Goal: Task Accomplishment & Management: Complete application form

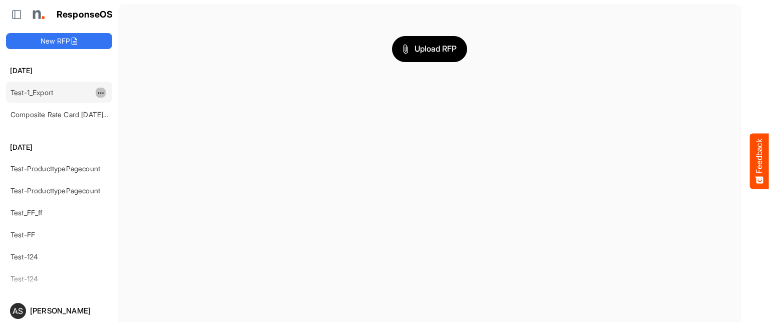
click at [100, 92] on span "dropdownbutton" at bounding box center [99, 93] width 5 height 7
click at [43, 92] on link "Test-1_Export" at bounding box center [32, 92] width 43 height 9
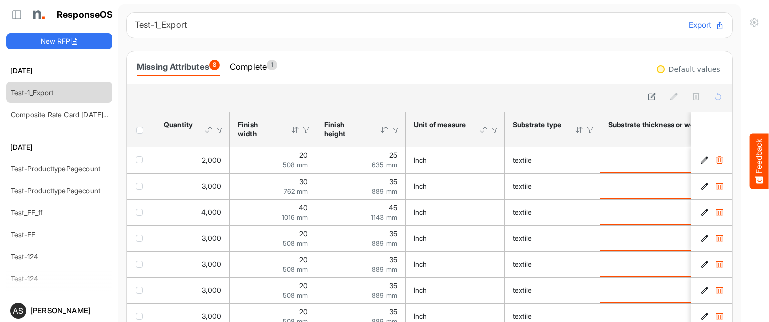
click at [689, 29] on button "Export" at bounding box center [707, 25] width 36 height 13
click at [71, 110] on link "Composite Rate Card [DATE]_smaller (4)" at bounding box center [76, 114] width 130 height 9
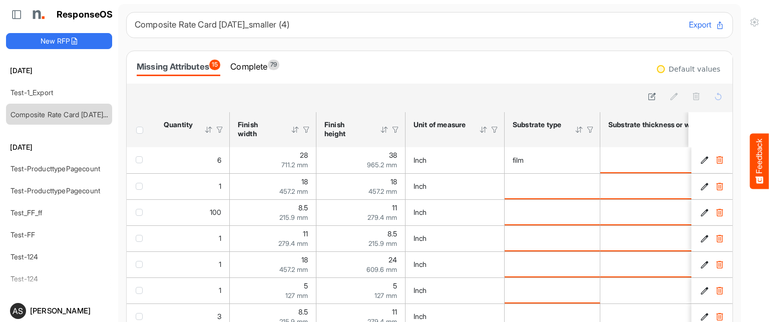
click at [690, 21] on button "Export" at bounding box center [707, 25] width 36 height 13
click at [49, 44] on button "New RFP" at bounding box center [59, 41] width 106 height 16
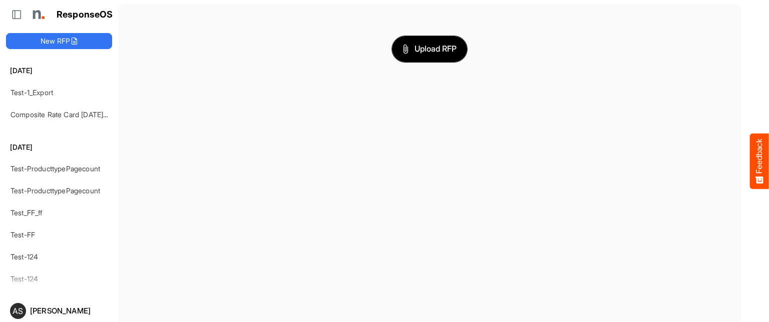
click at [414, 44] on span "Upload RFP" at bounding box center [429, 49] width 54 height 13
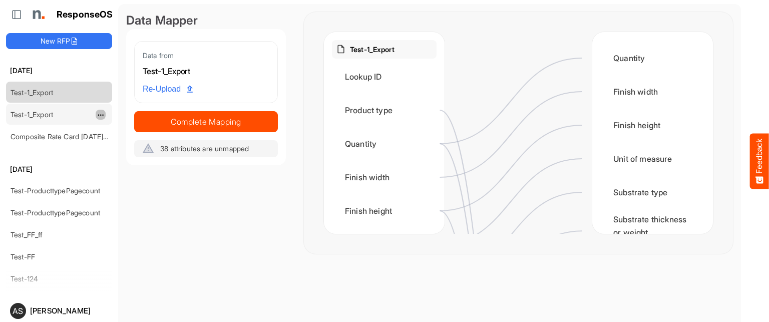
click at [100, 114] on span "dropdownbutton" at bounding box center [99, 115] width 5 height 7
click at [123, 126] on li "Rename" at bounding box center [126, 129] width 60 height 15
click at [70, 115] on input "**********" at bounding box center [60, 115] width 98 height 12
type input "**********"
click at [698, 86] on div "Test-1_Export Lookup ID Product type Quantity Finish width Finish height Unit o…" at bounding box center [518, 133] width 429 height 242
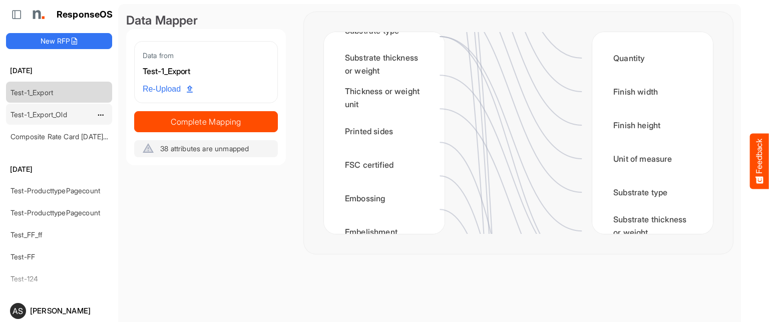
scroll to position [169, 0]
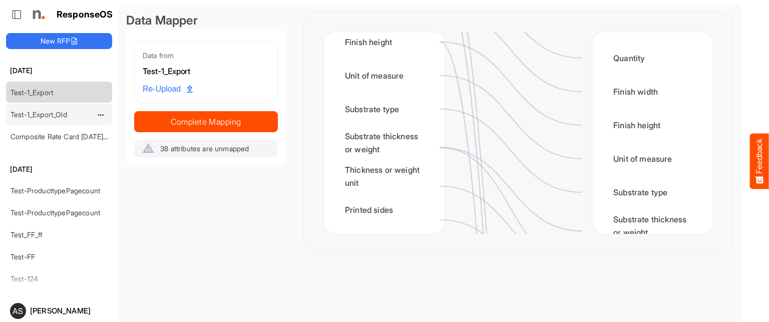
click at [32, 116] on link "Test-1_Export_Old" at bounding box center [39, 114] width 57 height 9
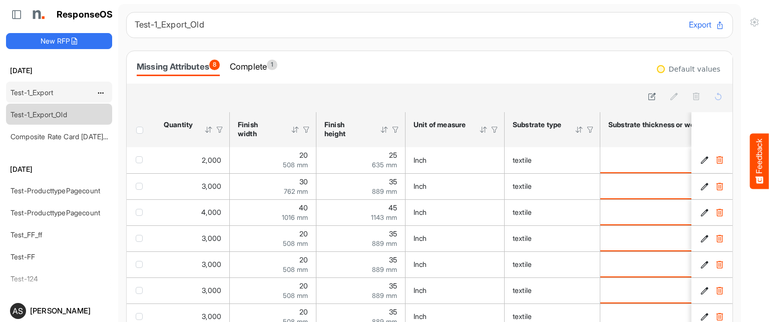
click at [38, 86] on div "Test-1_Export" at bounding box center [51, 92] width 89 height 20
click at [48, 93] on link "Test-1_Export" at bounding box center [32, 92] width 43 height 9
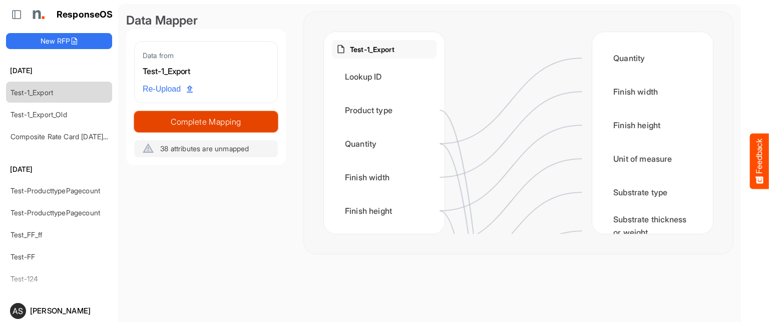
click at [197, 123] on span "Complete Mapping" at bounding box center [206, 122] width 143 height 14
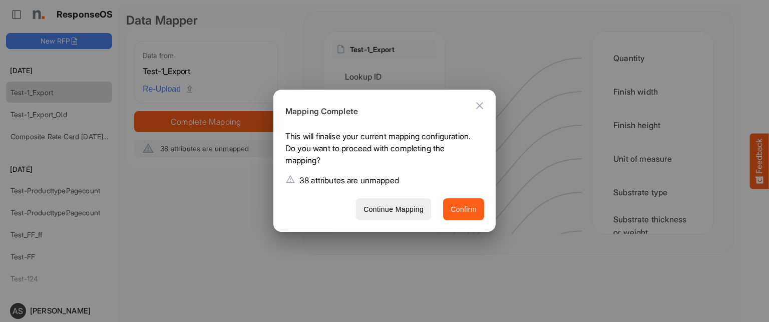
click at [471, 211] on span "Confirm" at bounding box center [463, 209] width 26 height 13
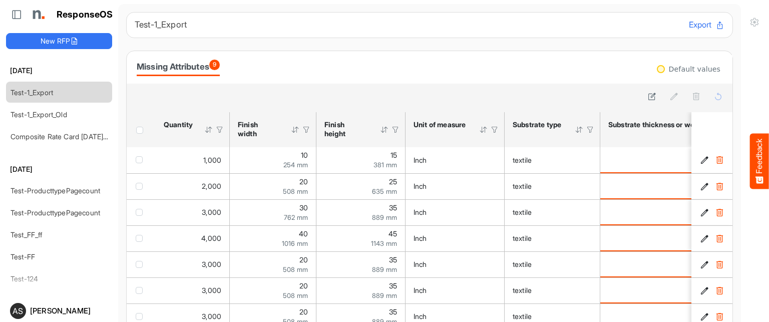
click at [456, 32] on div "Test-1_Export Export" at bounding box center [429, 25] width 606 height 26
click at [41, 116] on link "Test-1_Export_Old" at bounding box center [39, 114] width 57 height 9
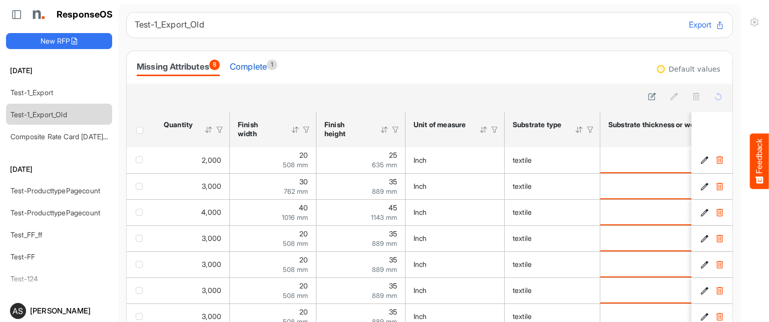
click at [256, 71] on div "Complete 1" at bounding box center [254, 67] width 48 height 14
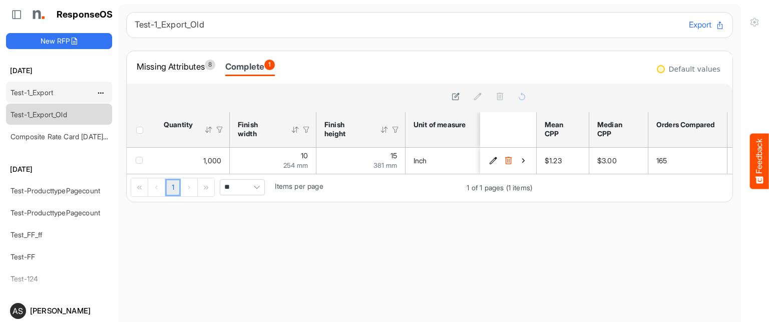
click at [37, 86] on div "Test-1_Export" at bounding box center [51, 92] width 89 height 20
click at [47, 88] on link "Test-1_Export" at bounding box center [32, 92] width 43 height 9
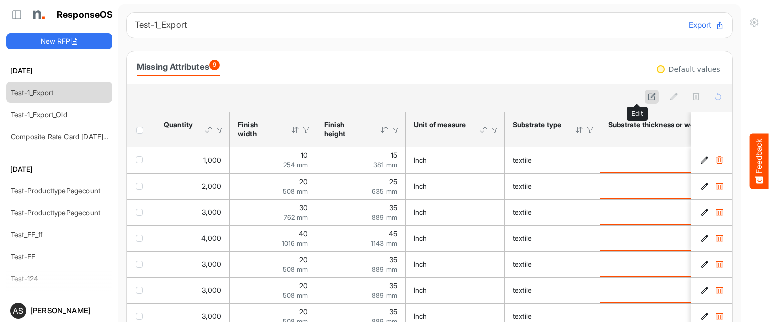
click at [644, 94] on button at bounding box center [651, 97] width 14 height 14
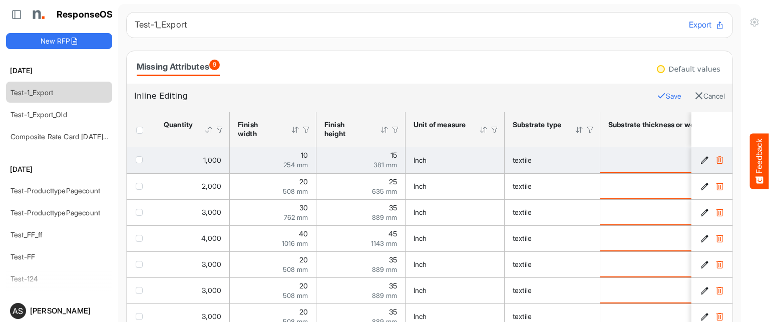
click at [629, 157] on div "is template cell Column Header httpsnorthellcomontologiesmapping-rulesmaterialh…" at bounding box center [674, 159] width 133 height 11
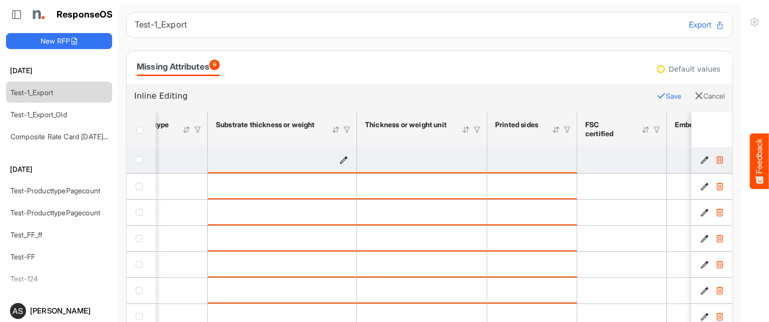
click at [341, 158] on icon "is template cell Column Header httpsnorthellcomontologiesmapping-rulesmaterialh…" at bounding box center [343, 159] width 9 height 9
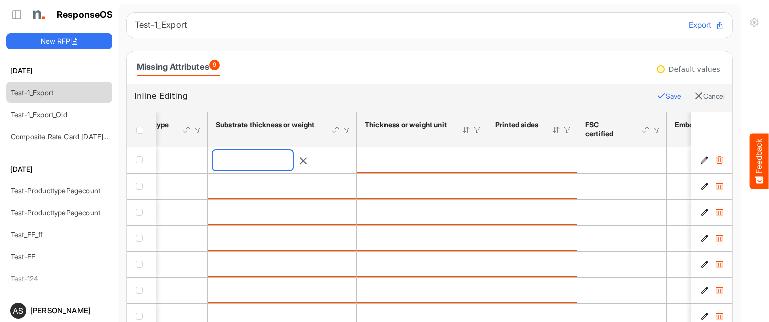
click at [293, 158] on input "number" at bounding box center [253, 160] width 80 height 20
click at [426, 148] on td "is template cell Column Header httpsnorthellcomontologiesmapping-rulesmaterialh…" at bounding box center [422, 160] width 130 height 26
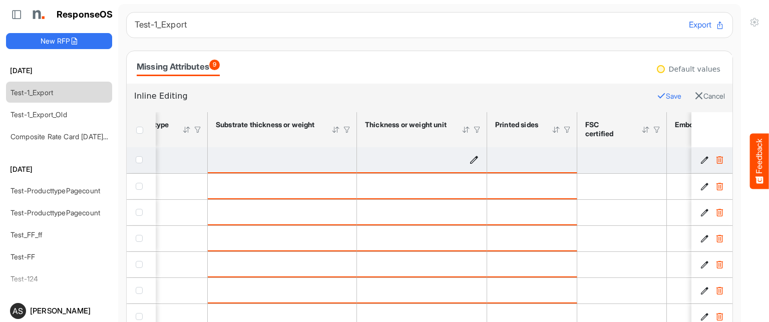
drag, startPoint x: 470, startPoint y: 158, endPoint x: 460, endPoint y: 155, distance: 10.3
click at [460, 155] on div "is template cell Column Header httpsnorthellcomontologiesmapping-rulesmaterialh…" at bounding box center [422, 159] width 114 height 11
click at [474, 159] on icon "is template cell Column Header httpsnorthellcomontologiesmapping-rulesmaterialh…" at bounding box center [473, 159] width 9 height 9
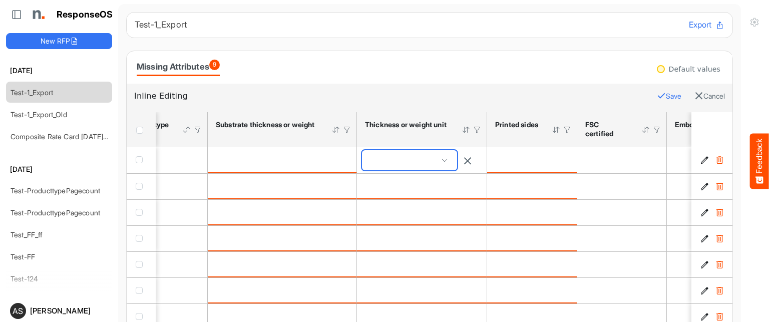
click at [451, 159] on span at bounding box center [444, 160] width 15 height 15
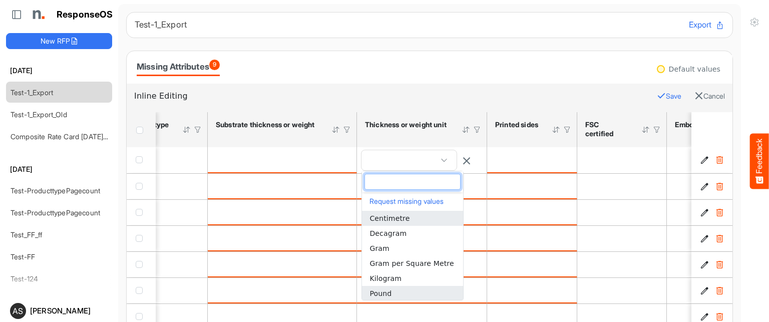
click at [386, 289] on span "Pound" at bounding box center [380, 293] width 22 height 8
type input "*****"
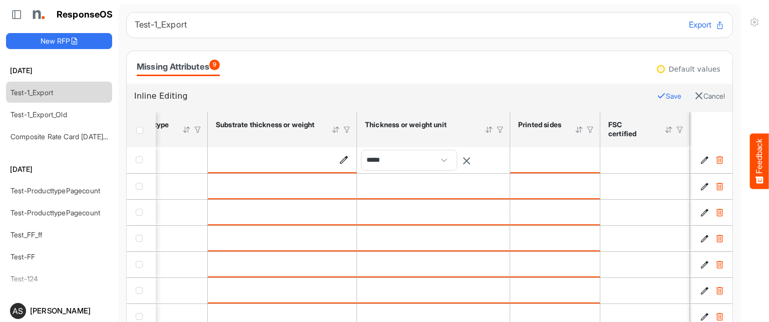
click at [296, 158] on div "is template cell Column Header httpsnorthellcomontologiesmapping-rulesmaterialh…" at bounding box center [282, 159] width 133 height 11
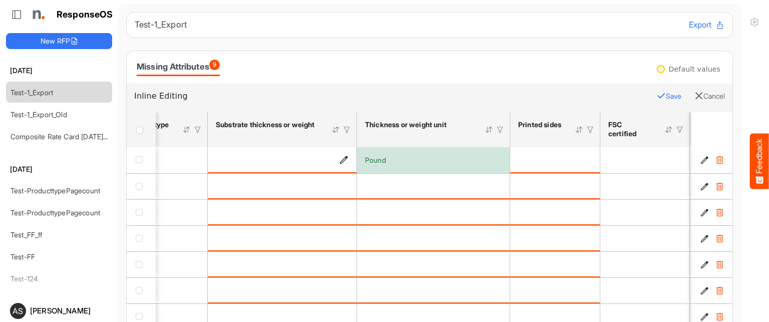
click at [295, 156] on div "is template cell Column Header httpsnorthellcomontologiesmapping-rulesmaterialh…" at bounding box center [282, 159] width 133 height 11
click at [343, 161] on icon "is template cell Column Header httpsnorthellcomontologiesmapping-rulesmaterialh…" at bounding box center [343, 159] width 9 height 9
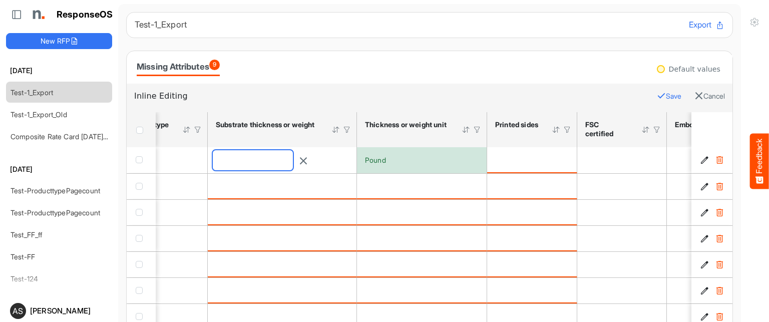
click at [293, 159] on input "number" at bounding box center [253, 160] width 80 height 20
type input "**"
click at [656, 96] on button "Save" at bounding box center [668, 96] width 25 height 13
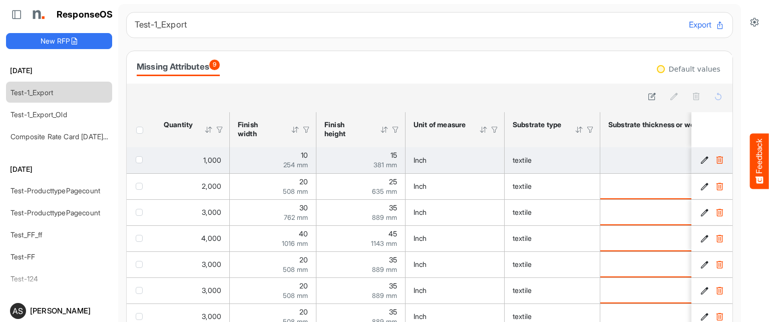
click at [592, 161] on td "textile" at bounding box center [552, 160] width 96 height 26
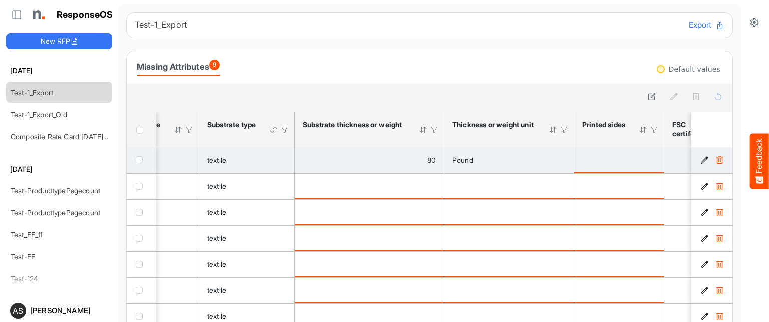
scroll to position [0, 394]
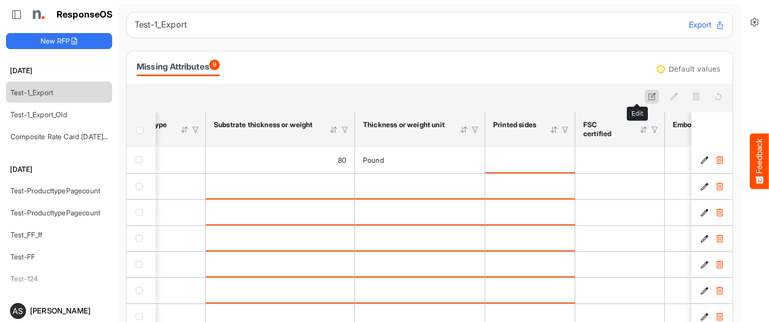
click at [647, 97] on icon at bounding box center [651, 96] width 9 height 9
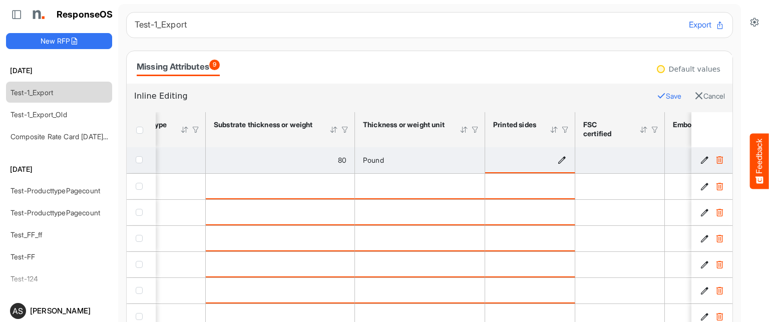
click at [564, 156] on icon "is template cell Column Header httpsnorthellcomontologiesmapping-rulesmanufactu…" at bounding box center [561, 159] width 9 height 9
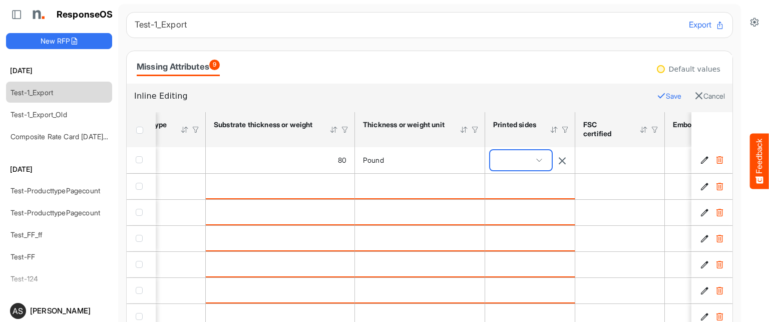
click at [539, 157] on span at bounding box center [521, 160] width 62 height 20
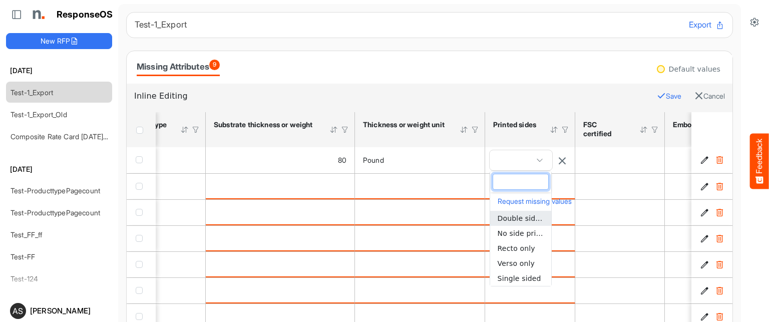
click at [512, 212] on li "Double sided" at bounding box center [520, 218] width 61 height 15
type input "**********"
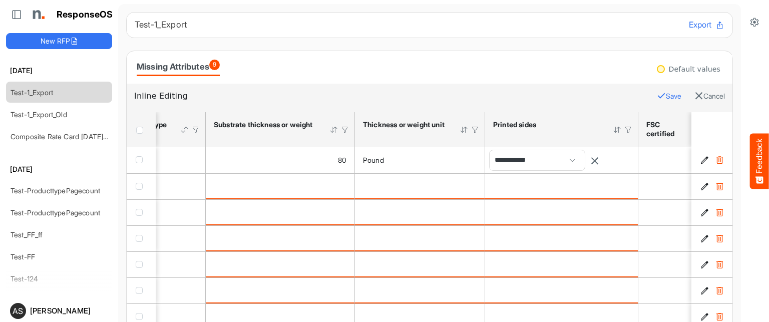
click at [656, 99] on button "Save" at bounding box center [668, 96] width 25 height 13
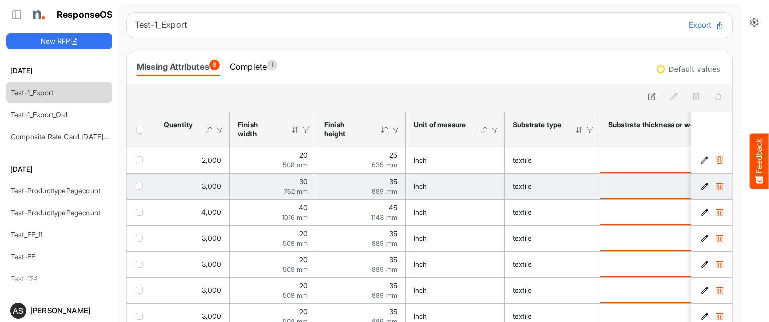
click at [560, 194] on td "textile" at bounding box center [552, 186] width 96 height 26
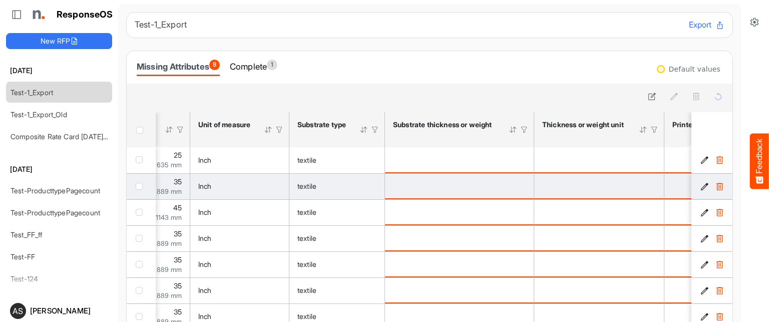
scroll to position [0, 305]
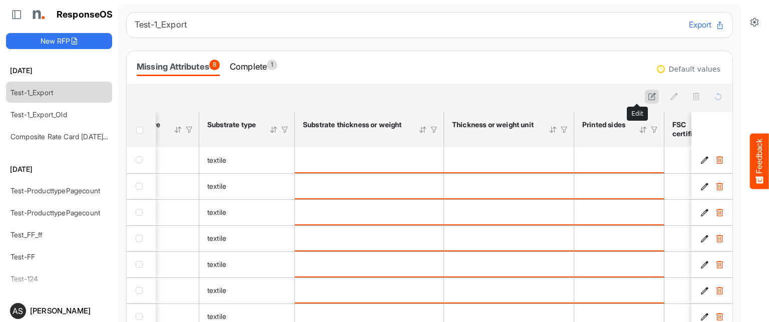
click at [647, 99] on icon at bounding box center [651, 96] width 9 height 9
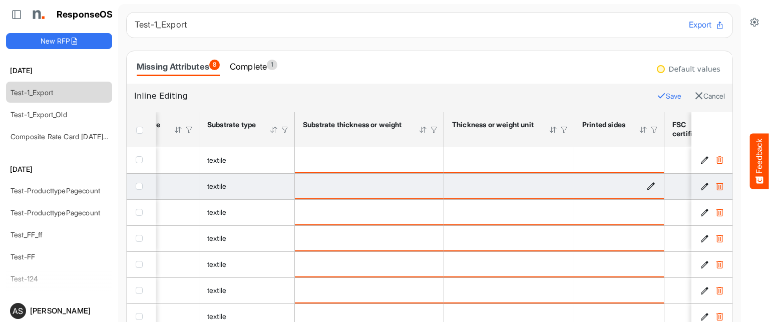
click at [652, 187] on icon "is template cell Column Header httpsnorthellcomontologiesmapping-rulesmanufactu…" at bounding box center [650, 186] width 9 height 9
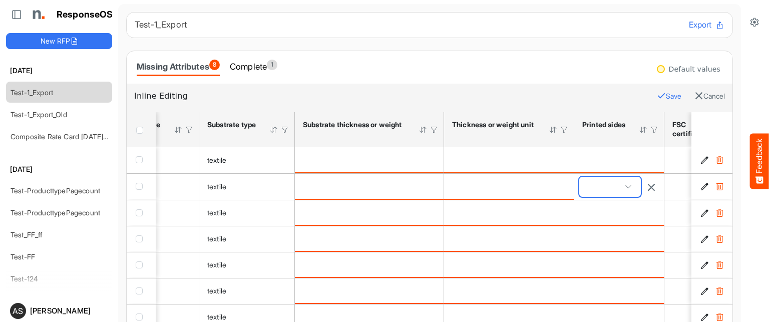
click at [630, 184] on span at bounding box center [610, 187] width 62 height 20
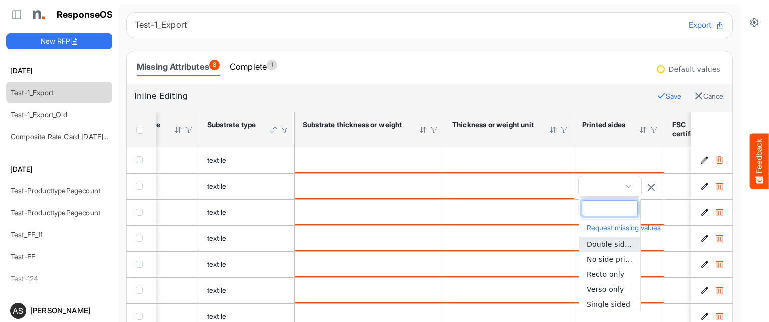
click at [596, 243] on span "Double sided" at bounding box center [609, 244] width 47 height 8
type input "**********"
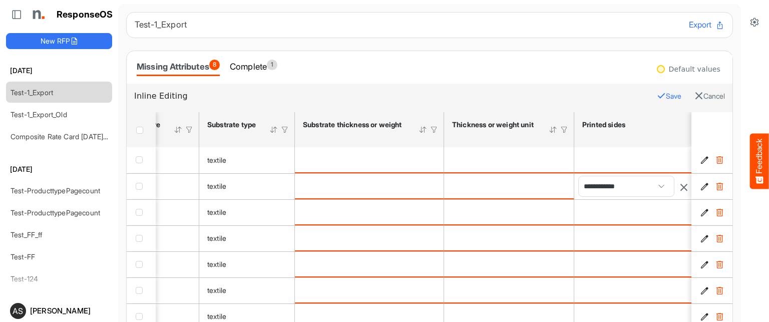
click at [656, 98] on button "Save" at bounding box center [668, 96] width 25 height 13
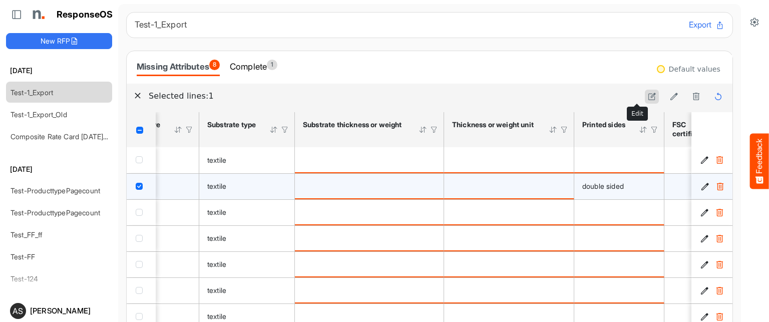
click at [644, 90] on button at bounding box center [651, 97] width 14 height 14
click at [563, 188] on icon "is template cell Column Header httpsnorthellcomontologiesmapping-rulesmaterialh…" at bounding box center [560, 186] width 9 height 9
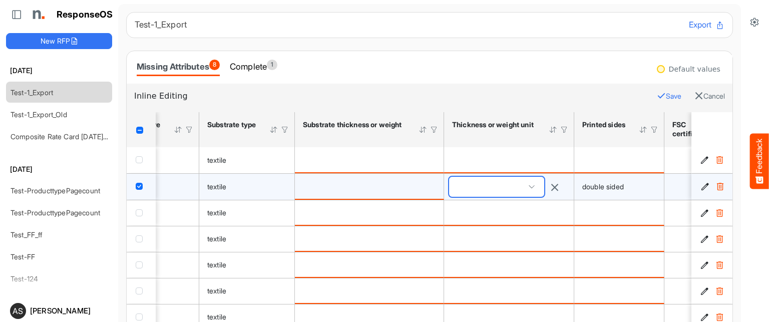
click at [536, 182] on span at bounding box center [531, 186] width 15 height 15
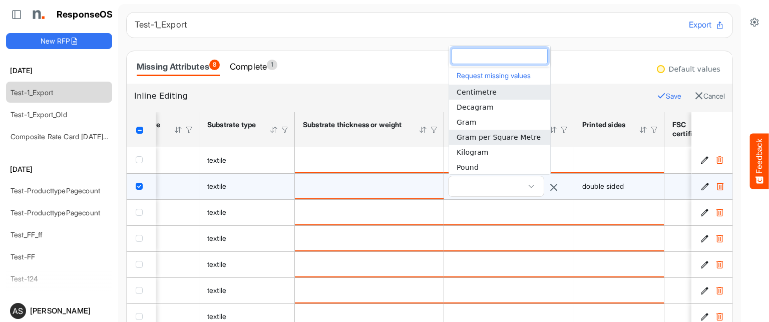
click at [504, 136] on span "Gram per Square Metre" at bounding box center [498, 137] width 84 height 8
type input "**********"
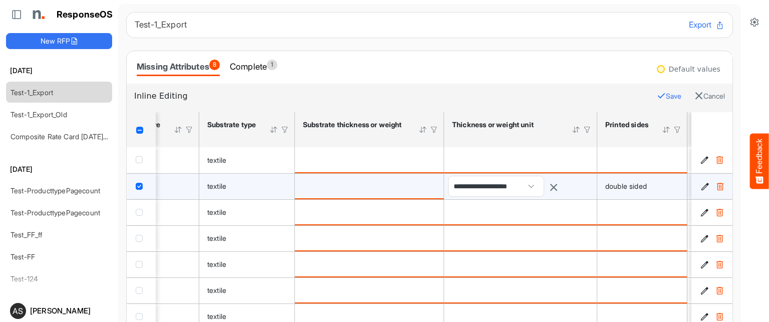
click at [656, 94] on button "Save" at bounding box center [668, 96] width 25 height 13
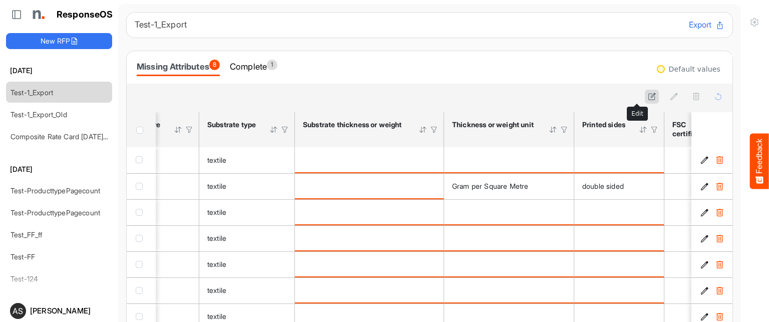
click at [647, 99] on icon at bounding box center [651, 96] width 9 height 9
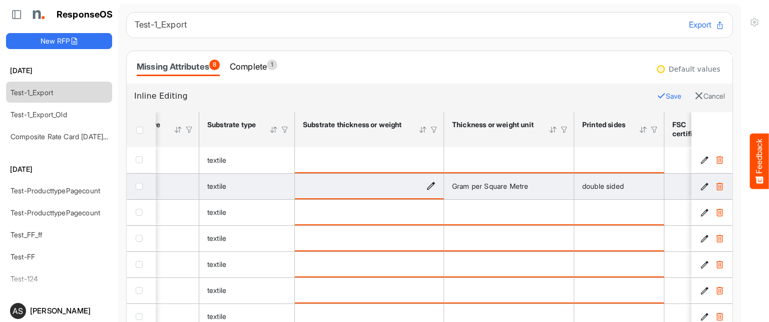
click at [435, 186] on td "is template cell Column Header httpsnorthellcomontologiesmapping-rulesmaterialh…" at bounding box center [369, 186] width 149 height 26
click at [431, 184] on icon "is template cell Column Header httpsnorthellcomontologiesmapping-rulesmaterialh…" at bounding box center [430, 186] width 9 height 9
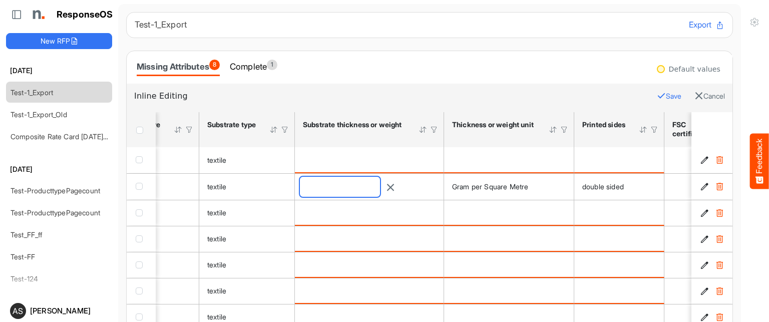
click at [380, 186] on input "number" at bounding box center [340, 187] width 80 height 20
type input "**"
click at [656, 94] on button "Save" at bounding box center [668, 96] width 25 height 13
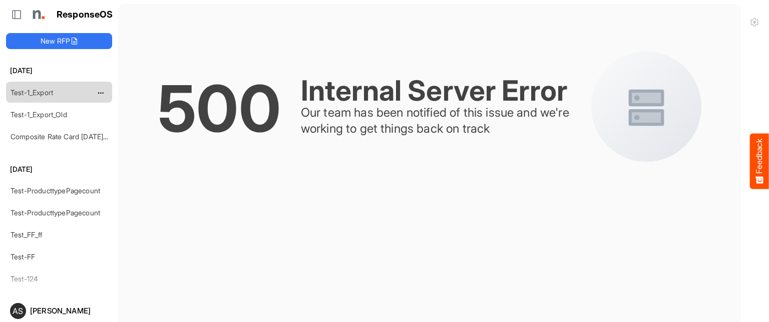
click at [47, 94] on link "Test-1_Export" at bounding box center [32, 92] width 43 height 9
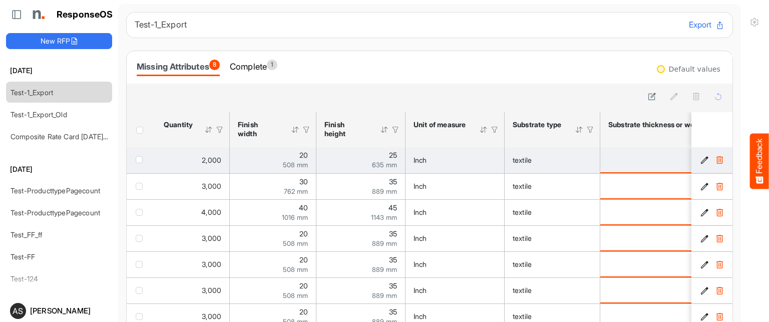
click at [494, 168] on td "Inch" at bounding box center [454, 160] width 99 height 26
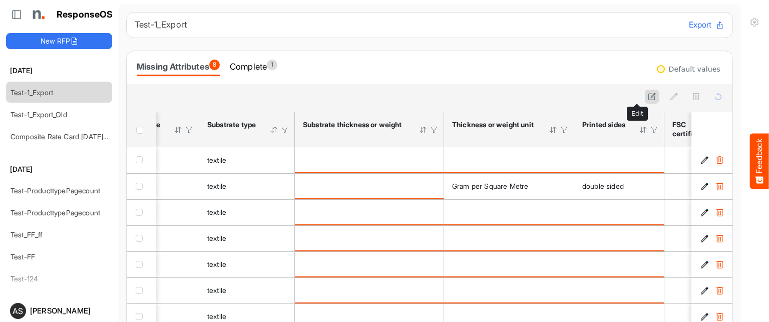
click at [644, 97] on button at bounding box center [651, 97] width 14 height 14
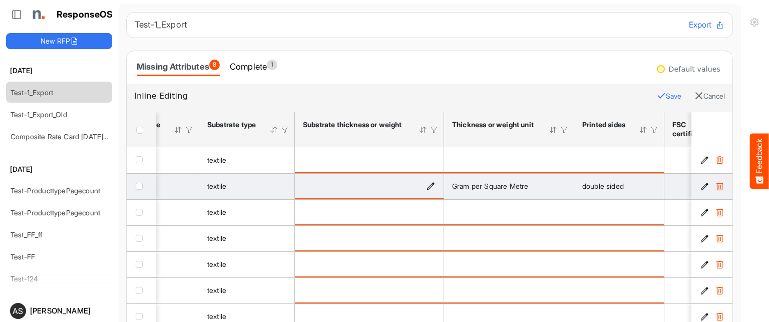
click at [428, 187] on icon "is template cell Column Header httpsnorthellcomontologiesmapping-rulesmaterialh…" at bounding box center [430, 186] width 9 height 9
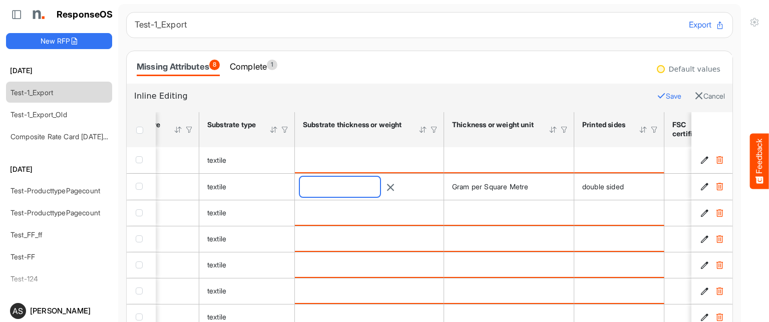
click at [370, 184] on input "number" at bounding box center [340, 187] width 80 height 20
type input "**"
click at [656, 97] on button "Save" at bounding box center [668, 96] width 25 height 13
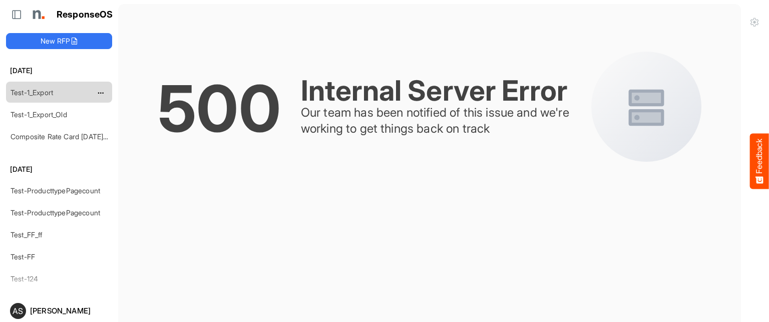
click at [50, 89] on link "Test-1_Export" at bounding box center [32, 92] width 43 height 9
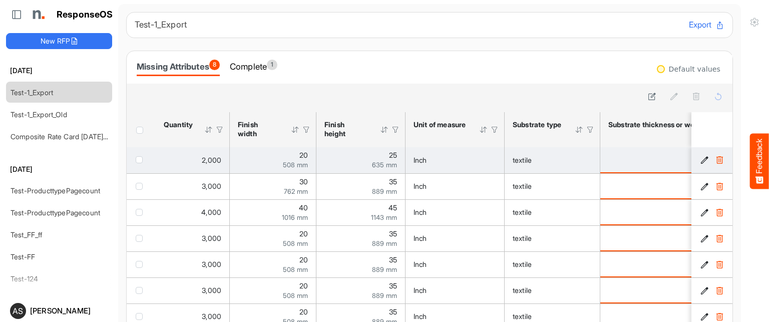
click at [521, 162] on span "textile" at bounding box center [521, 160] width 19 height 9
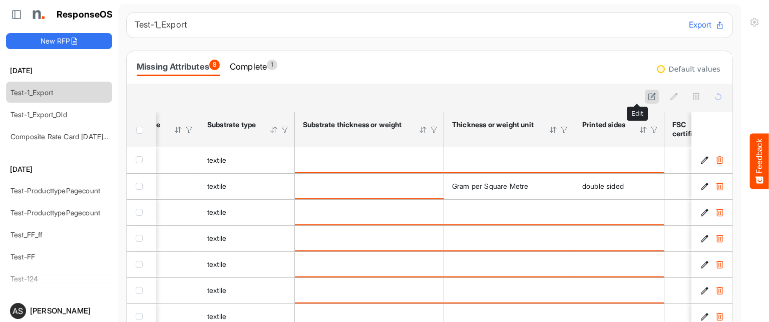
click at [647, 98] on icon at bounding box center [651, 96] width 9 height 9
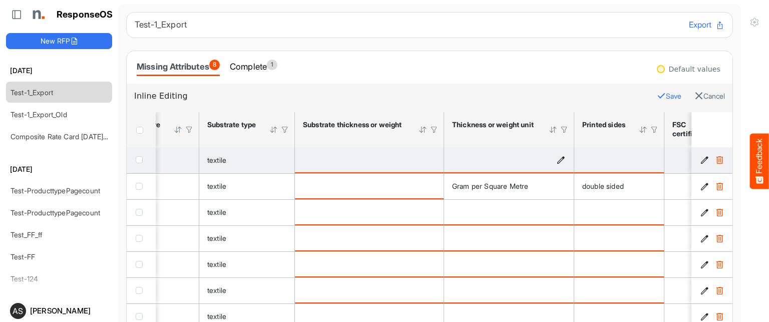
click at [562, 156] on icon "is template cell Column Header httpsnorthellcomontologiesmapping-rulesmaterialh…" at bounding box center [560, 159] width 9 height 9
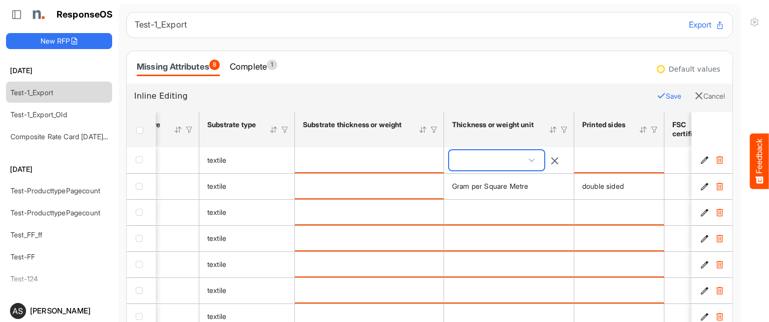
click at [538, 151] on span at bounding box center [496, 160] width 95 height 20
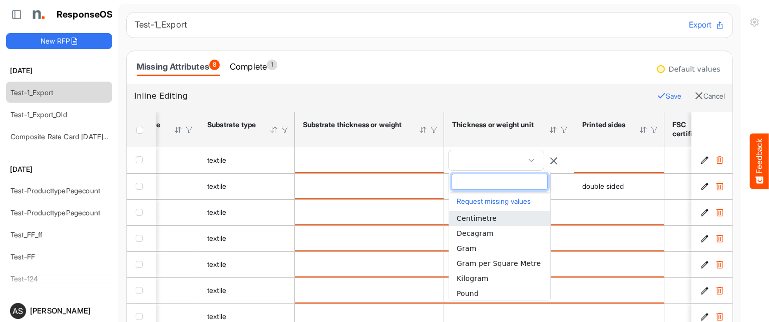
click at [475, 222] on span "Centimetre" at bounding box center [476, 218] width 40 height 8
type input "**********"
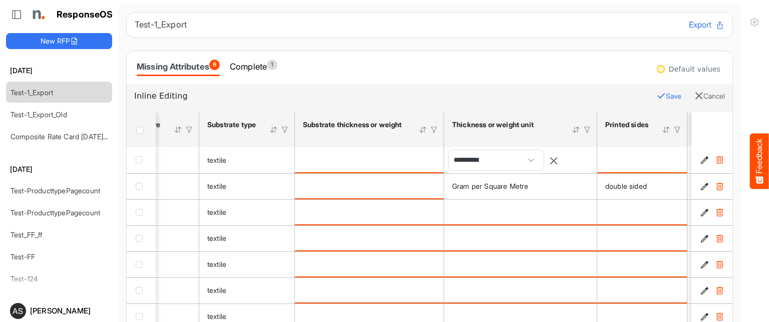
click at [656, 93] on button "Save" at bounding box center [668, 96] width 25 height 13
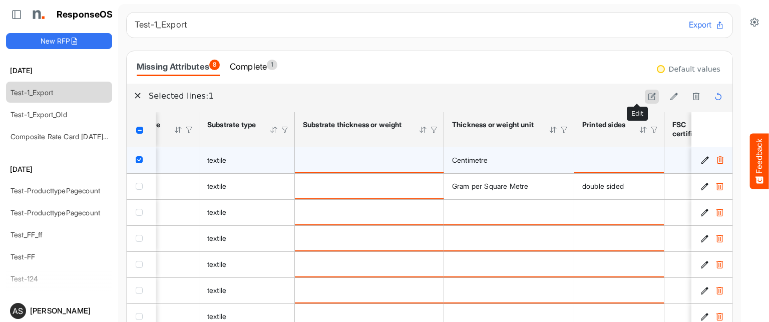
click at [647, 95] on icon at bounding box center [651, 96] width 9 height 9
click at [432, 160] on icon "is template cell Column Header httpsnorthellcomontologiesmapping-rulesmaterialh…" at bounding box center [430, 159] width 9 height 9
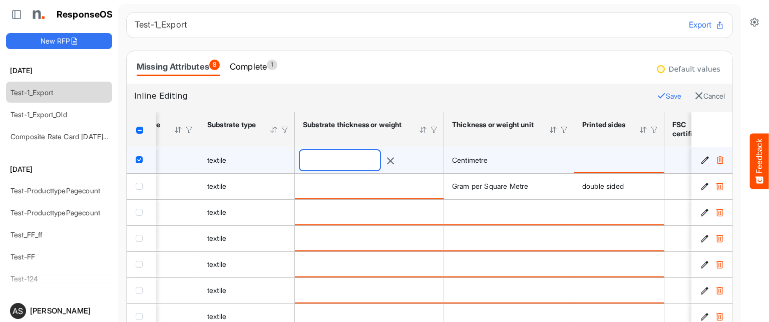
click at [380, 158] on input "number" at bounding box center [340, 160] width 80 height 20
type input "**"
click at [656, 92] on button "Save" at bounding box center [668, 96] width 25 height 13
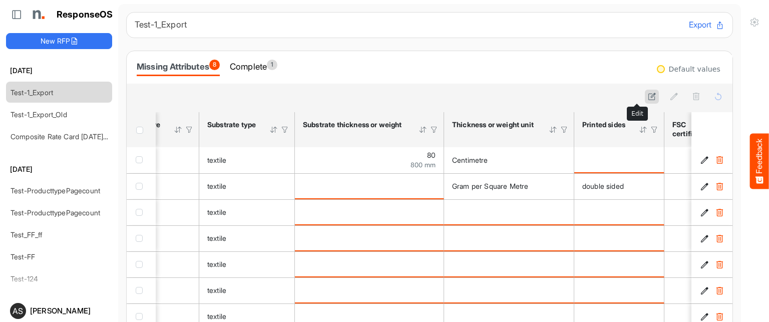
click at [647, 94] on icon at bounding box center [651, 96] width 9 height 9
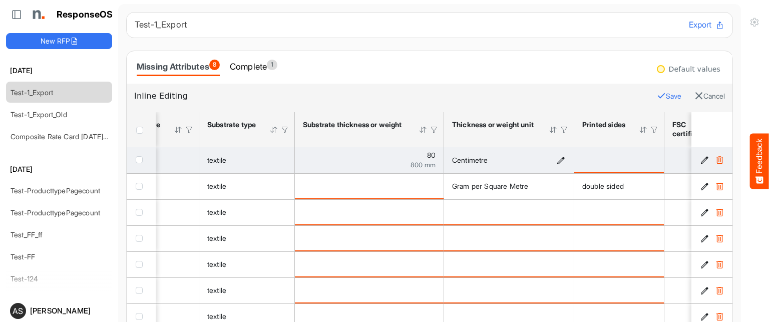
click at [561, 160] on icon "Centimetre is template cell Column Header httpsnorthellcomontologiesmapping-rul…" at bounding box center [560, 160] width 9 height 9
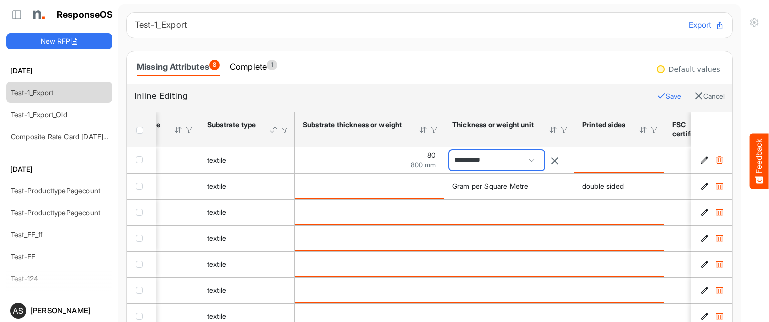
click at [539, 162] on span at bounding box center [531, 160] width 15 height 15
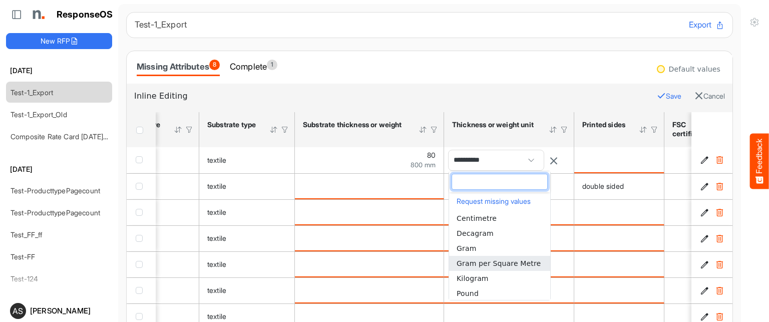
click at [506, 262] on span "Gram per Square Metre" at bounding box center [498, 263] width 84 height 8
type input "**********"
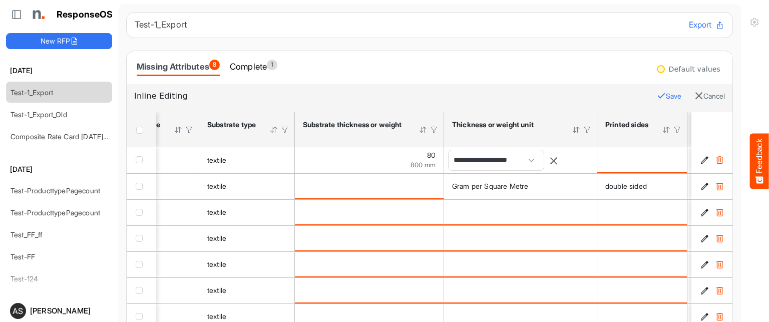
click at [656, 98] on button "Save" at bounding box center [668, 96] width 25 height 13
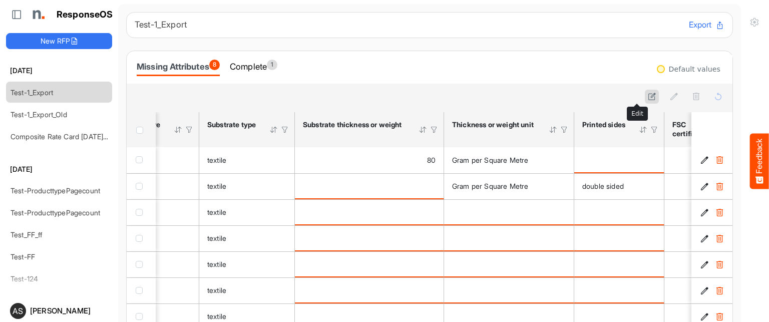
click at [647, 92] on icon at bounding box center [651, 96] width 9 height 9
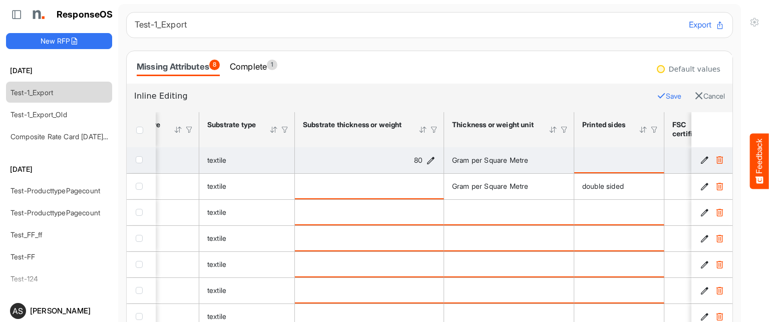
click at [430, 157] on icon "80 is template cell Column Header httpsnorthellcomontologiesmapping-rulesmateri…" at bounding box center [430, 160] width 9 height 9
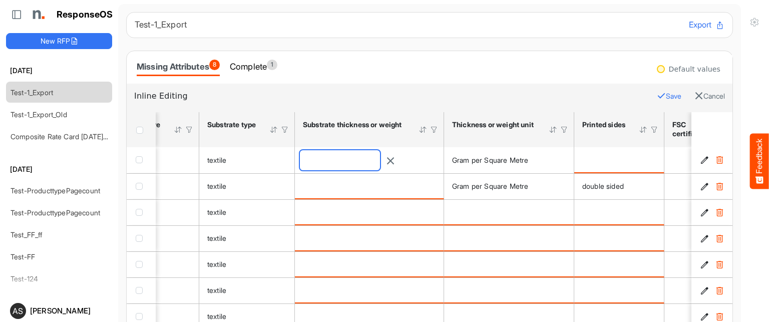
click at [364, 157] on input "**" at bounding box center [340, 160] width 80 height 20
type input "*"
type input "**"
click at [656, 95] on button "Save" at bounding box center [668, 96] width 25 height 13
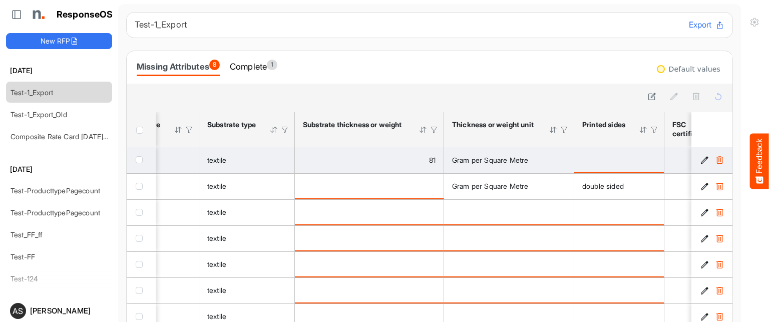
click at [646, 158] on div "is template cell Column Header httpsnorthellcomontologiesmapping-rulesmanufactu…" at bounding box center [619, 159] width 74 height 11
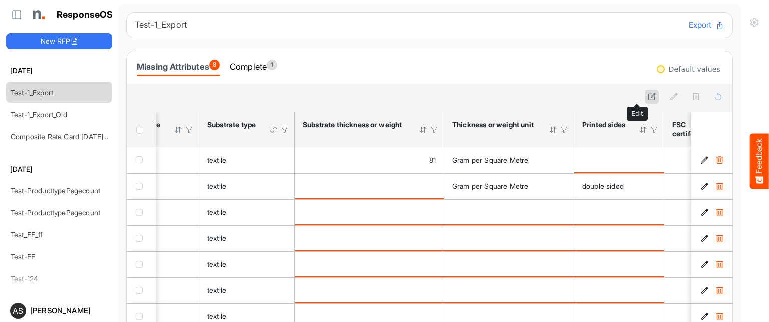
click at [647, 99] on icon at bounding box center [651, 96] width 9 height 9
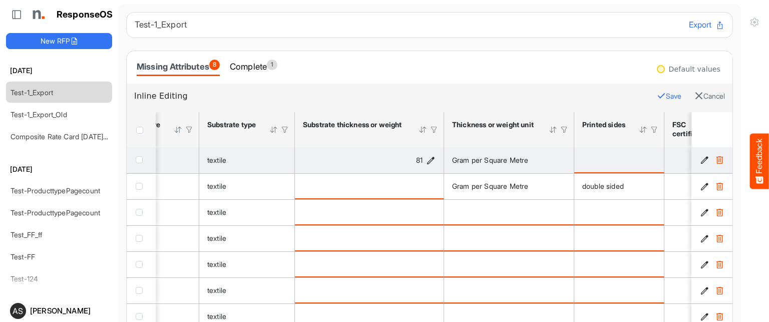
click at [433, 156] on icon "81 is template cell Column Header httpsnorthellcomontologiesmapping-rulesmateri…" at bounding box center [430, 160] width 9 height 9
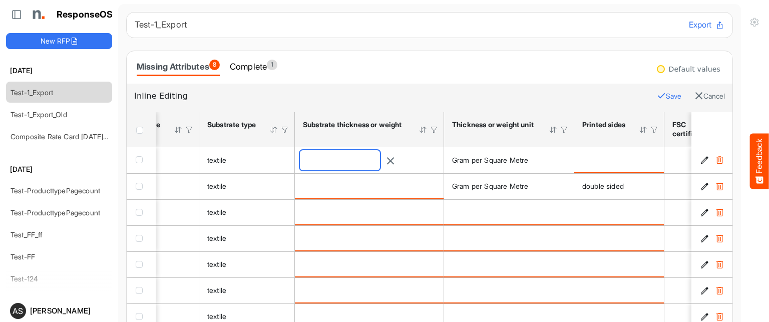
click at [370, 156] on input "**" at bounding box center [340, 160] width 80 height 20
type input "*"
click at [656, 93] on button "Save" at bounding box center [668, 96] width 25 height 13
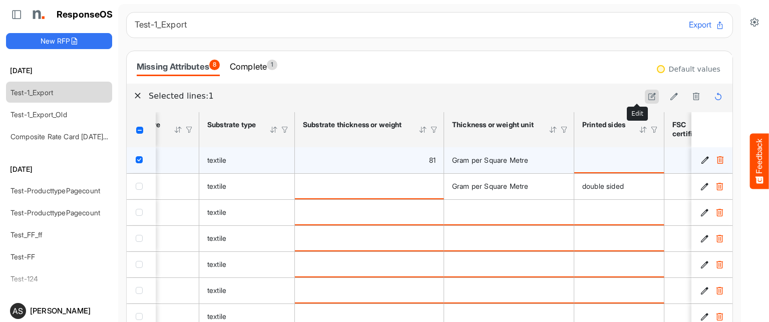
click at [647, 98] on icon at bounding box center [651, 96] width 9 height 9
click at [431, 160] on icon "81 is template cell Column Header httpsnorthellcomontologiesmapping-rulesmateri…" at bounding box center [430, 160] width 9 height 9
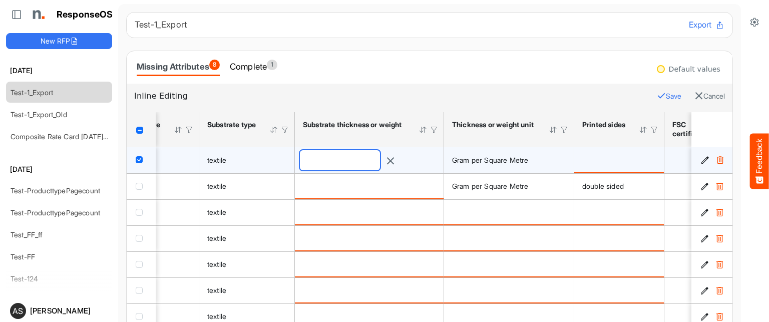
click at [374, 158] on input "**" at bounding box center [340, 160] width 80 height 20
type input "*"
click at [656, 98] on button "Save" at bounding box center [668, 96] width 25 height 13
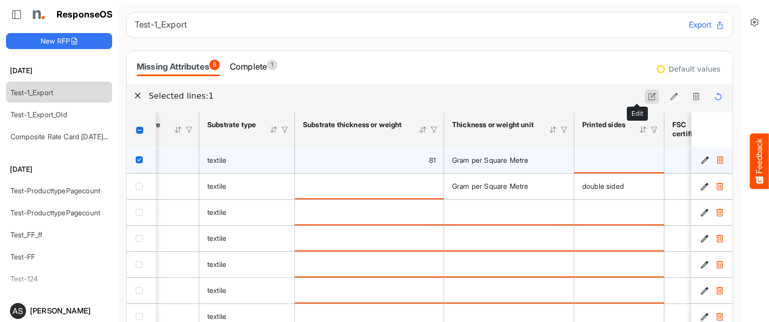
click at [647, 97] on icon at bounding box center [651, 96] width 9 height 9
click at [431, 158] on icon "81 is template cell Column Header httpsnorthellcomontologiesmapping-rulesmateri…" at bounding box center [430, 160] width 9 height 9
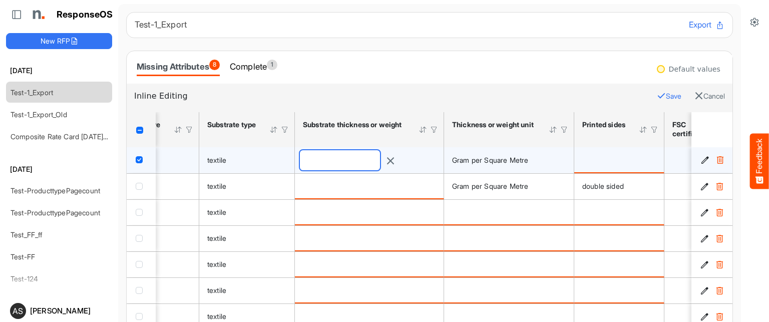
click at [380, 164] on input "**" at bounding box center [340, 160] width 80 height 20
type input "*"
click at [656, 90] on button "Save" at bounding box center [668, 96] width 25 height 13
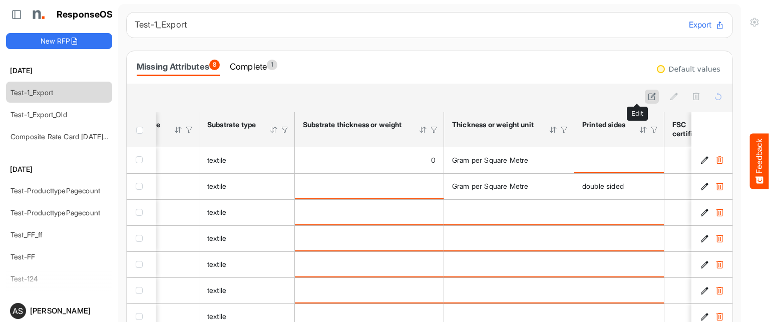
click at [647, 99] on icon at bounding box center [651, 96] width 9 height 9
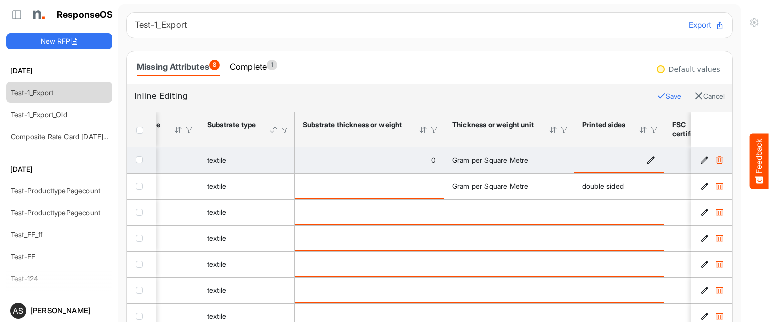
click at [651, 158] on icon "is template cell Column Header httpsnorthellcomontologiesmapping-rulesmanufactu…" at bounding box center [650, 159] width 9 height 9
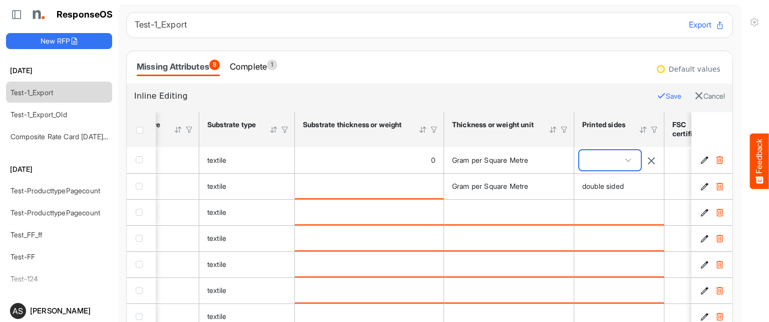
click at [634, 156] on span at bounding box center [610, 160] width 62 height 20
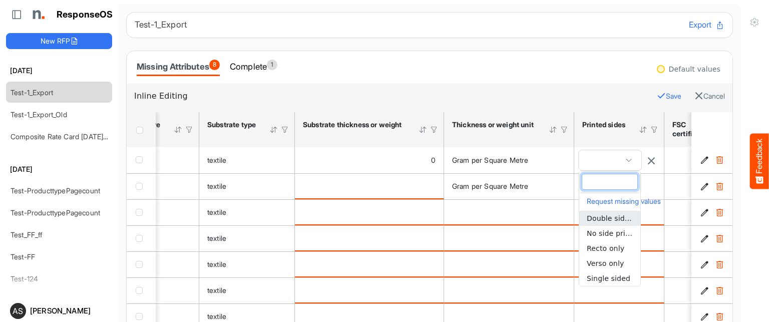
click at [601, 216] on span "Double sided" at bounding box center [609, 218] width 47 height 8
type input "**********"
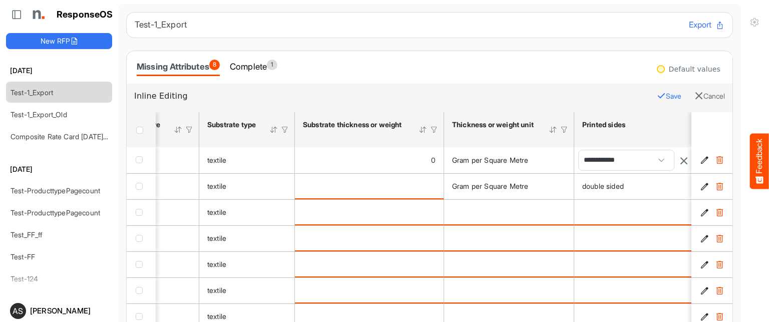
click at [656, 94] on button "Save" at bounding box center [668, 96] width 25 height 13
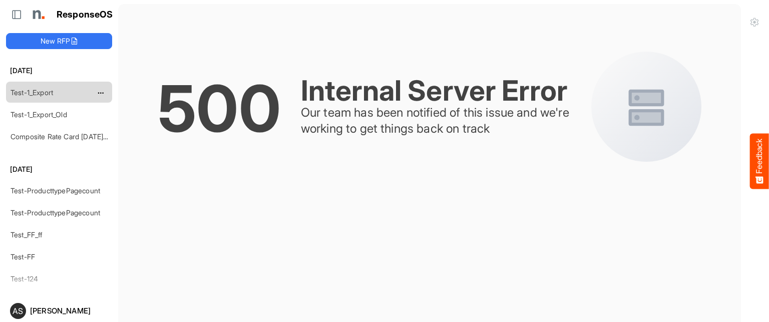
click at [39, 91] on link "Test-1_Export" at bounding box center [32, 92] width 43 height 9
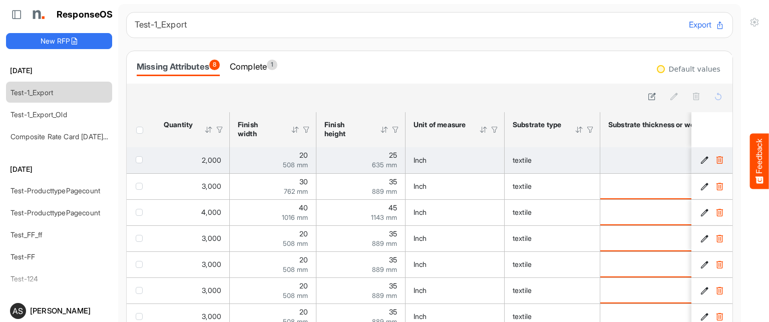
click at [356, 156] on div "25 635 mm" at bounding box center [360, 160] width 73 height 17
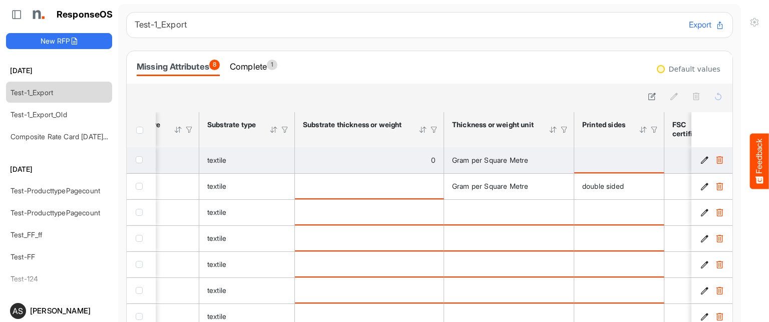
scroll to position [0, 394]
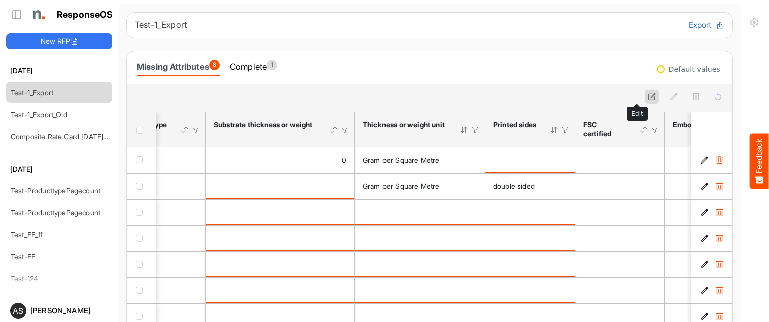
click at [644, 97] on button at bounding box center [651, 97] width 14 height 14
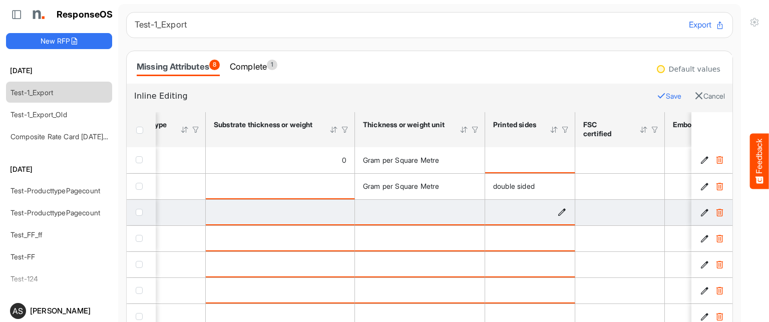
click at [561, 211] on icon "is template cell Column Header httpsnorthellcomontologiesmapping-rulesmanufactu…" at bounding box center [561, 212] width 9 height 9
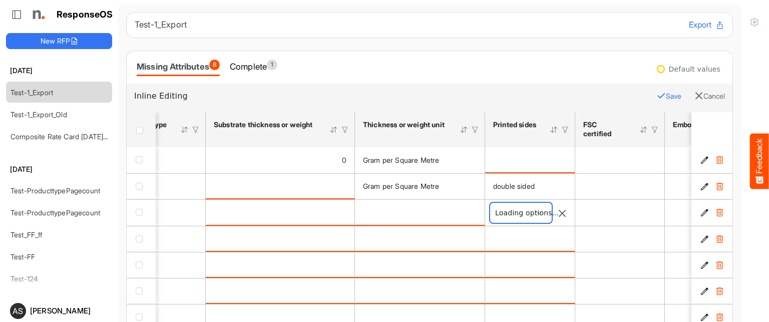
click at [542, 211] on span at bounding box center [521, 213] width 62 height 20
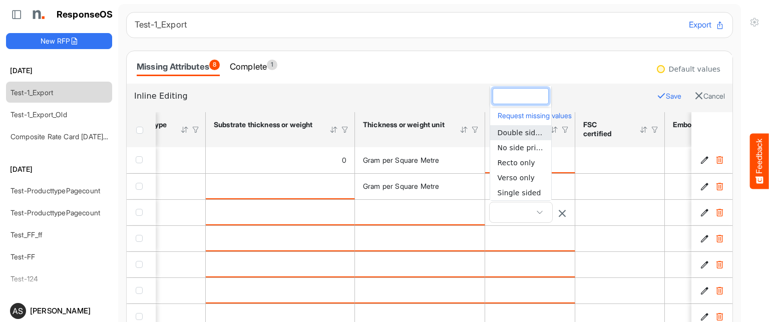
click at [520, 129] on span "Double sided" at bounding box center [520, 133] width 47 height 8
type input "**********"
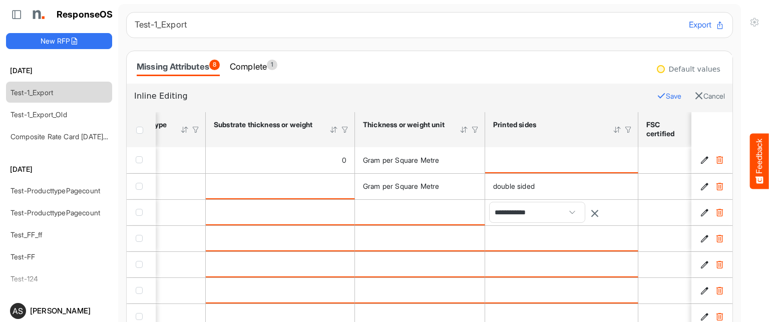
click at [656, 94] on button "Save" at bounding box center [668, 96] width 25 height 13
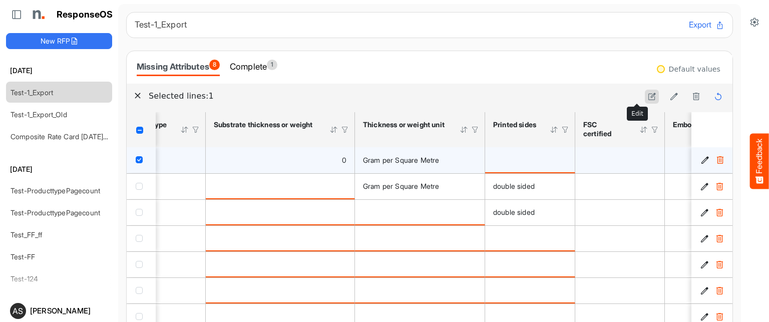
click at [644, 90] on button at bounding box center [651, 97] width 14 height 14
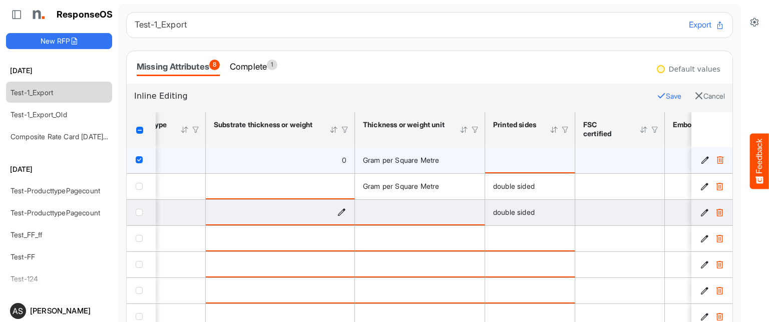
click at [342, 210] on icon "is template cell Column Header httpsnorthellcomontologiesmapping-rulesmaterialh…" at bounding box center [341, 212] width 9 height 9
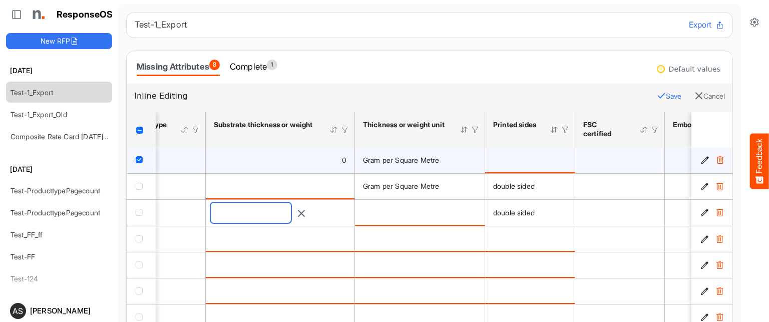
click at [291, 210] on input "number" at bounding box center [251, 213] width 80 height 20
type input "**"
click at [656, 96] on button "Save" at bounding box center [668, 96] width 25 height 13
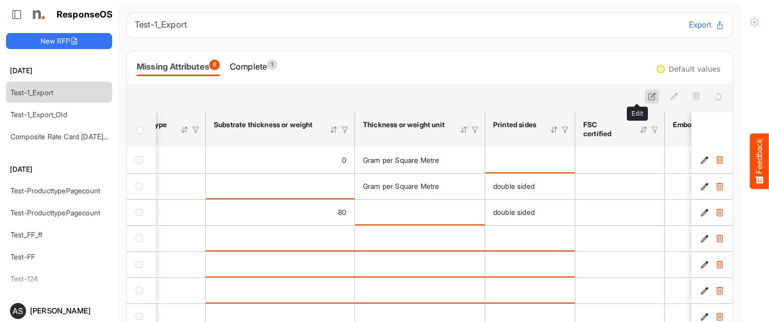
click at [647, 98] on icon at bounding box center [651, 96] width 9 height 9
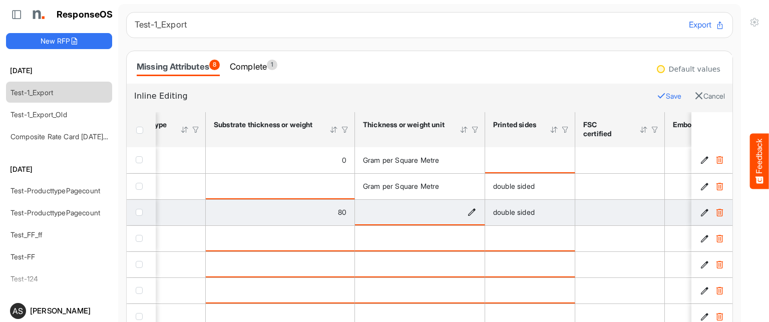
click at [469, 214] on icon "is template cell Column Header httpsnorthellcomontologiesmapping-rulesmaterialh…" at bounding box center [471, 212] width 9 height 9
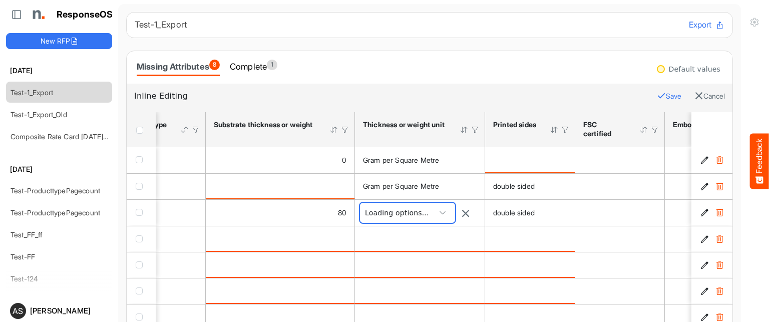
click at [446, 214] on span at bounding box center [442, 212] width 15 height 15
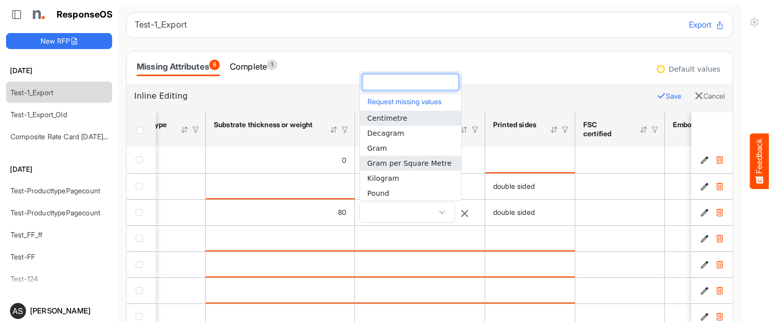
click at [418, 165] on span "Gram per Square Metre" at bounding box center [409, 163] width 84 height 8
type input "**********"
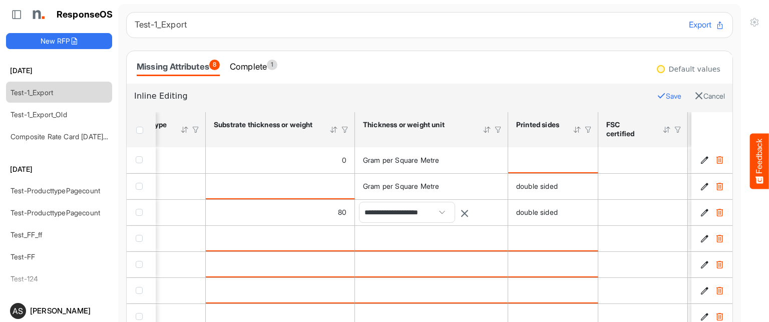
click at [657, 96] on button "Save" at bounding box center [668, 96] width 25 height 13
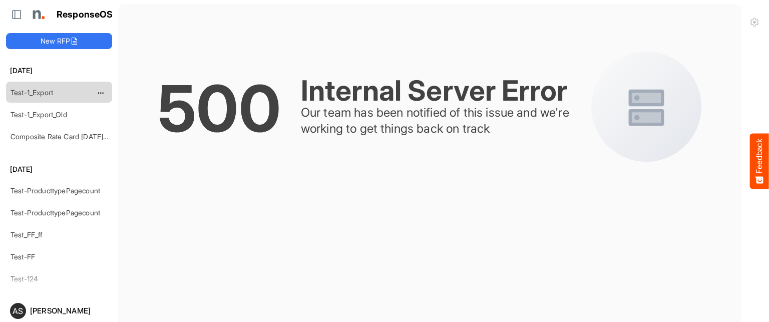
click at [33, 92] on link "Test-1_Export" at bounding box center [32, 92] width 43 height 9
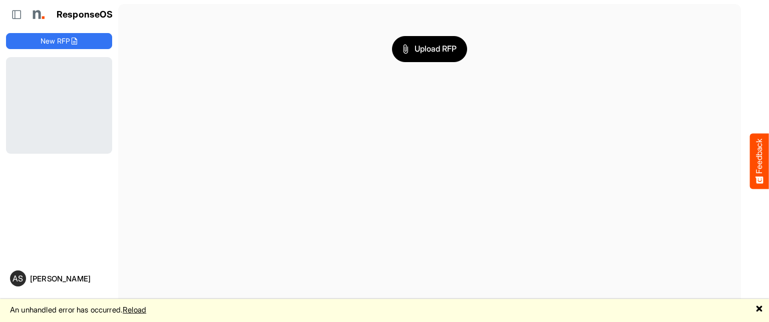
click at [142, 310] on link "Reload" at bounding box center [135, 310] width 24 height 10
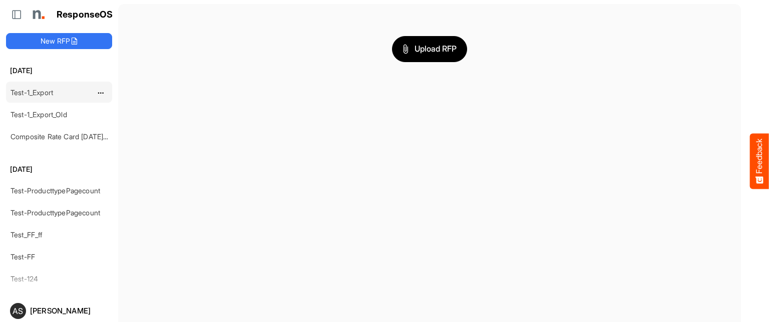
click at [47, 92] on link "Test-1_Export" at bounding box center [32, 92] width 43 height 9
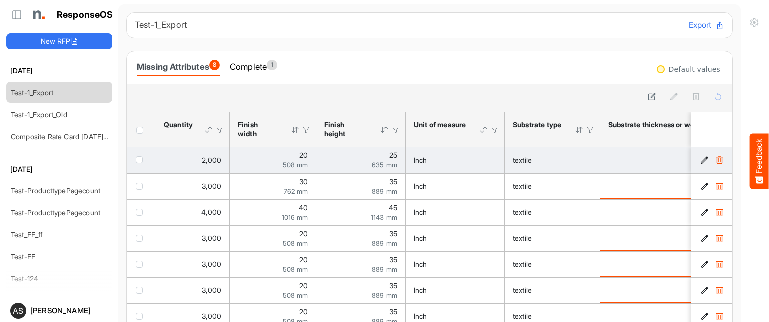
click at [360, 168] on td "25 635 mm" at bounding box center [360, 160] width 89 height 26
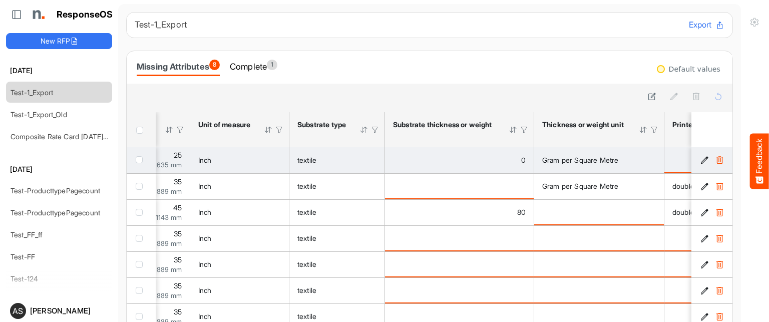
scroll to position [0, 305]
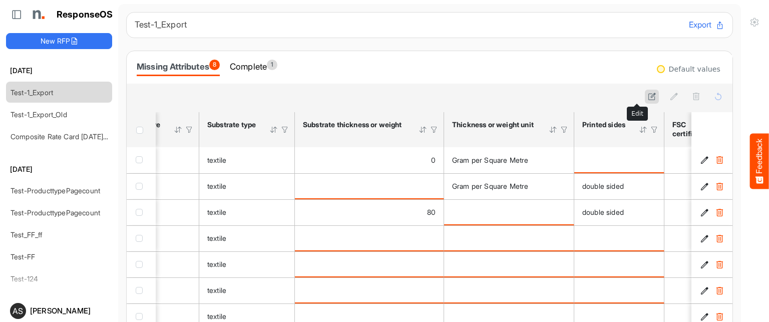
click at [647, 95] on icon at bounding box center [651, 96] width 9 height 9
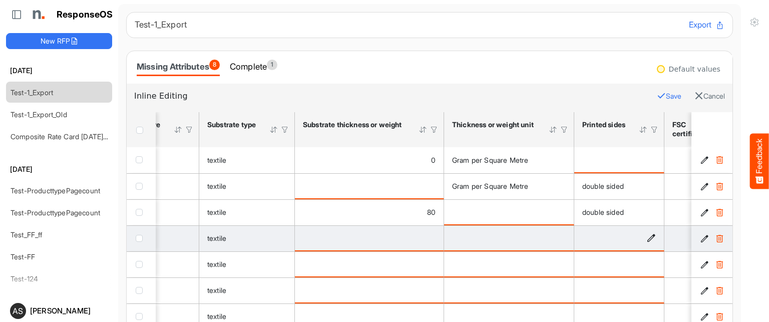
click at [650, 232] on div "is template cell Column Header httpsnorthellcomontologiesmapping-rulesmanufactu…" at bounding box center [619, 237] width 74 height 11
click at [650, 234] on icon "is template cell Column Header httpsnorthellcomontologiesmapping-rulesmanufactu…" at bounding box center [650, 238] width 9 height 9
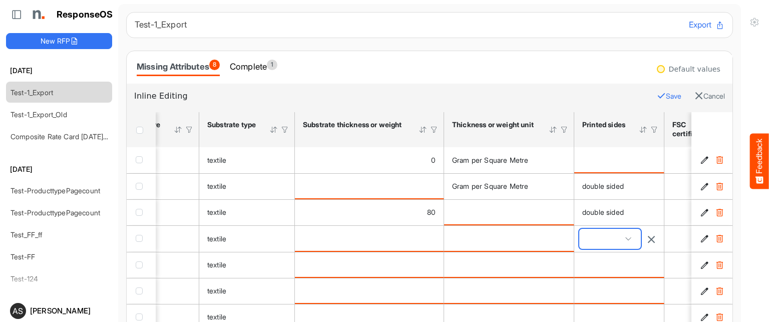
click at [632, 238] on span at bounding box center [610, 239] width 62 height 20
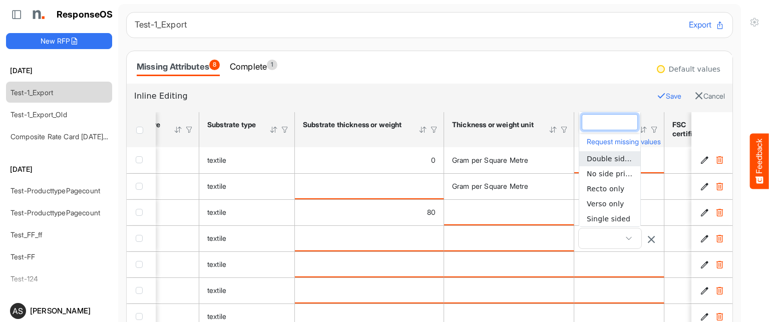
click at [604, 158] on span "Double sided" at bounding box center [609, 159] width 47 height 8
type input "**********"
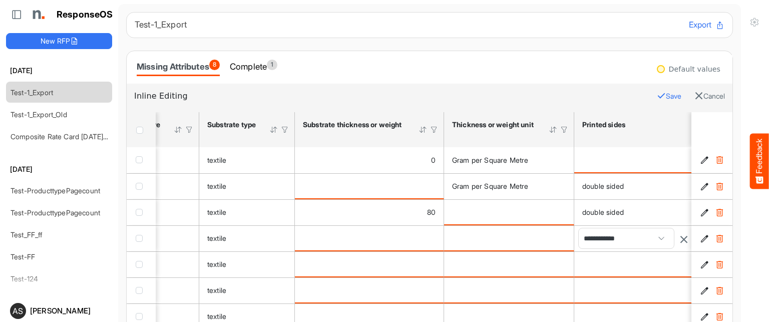
click at [656, 95] on button "Save" at bounding box center [668, 96] width 25 height 13
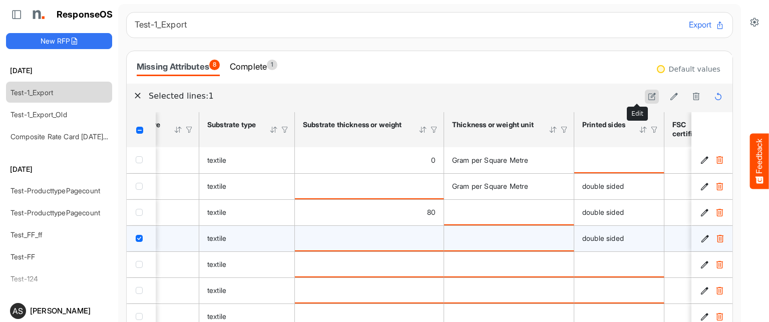
click at [647, 99] on icon at bounding box center [651, 96] width 9 height 9
click at [430, 234] on icon "is template cell Column Header httpsnorthellcomontologiesmapping-rulesmaterialh…" at bounding box center [430, 238] width 9 height 9
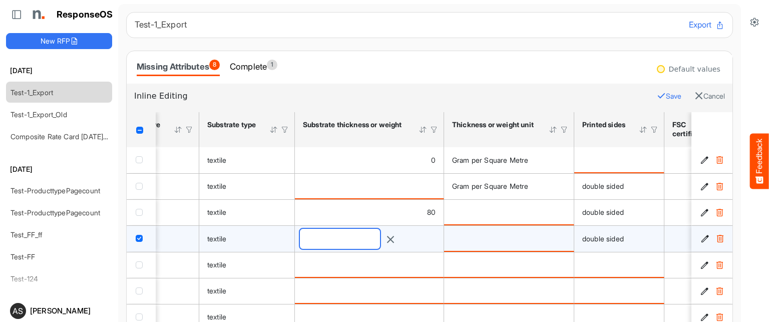
click at [380, 236] on input "number" at bounding box center [340, 239] width 80 height 20
type input "**"
click at [656, 98] on button "Save" at bounding box center [668, 96] width 25 height 13
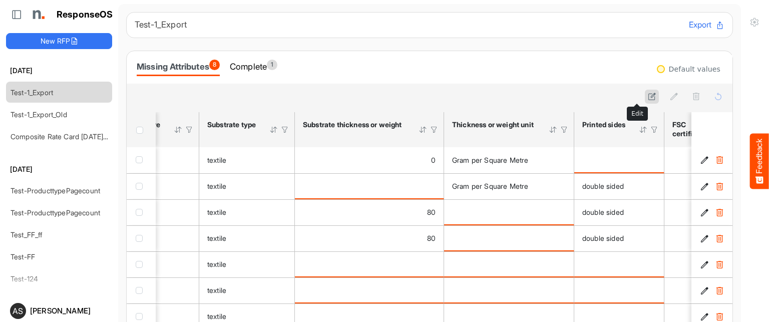
click at [647, 98] on icon at bounding box center [651, 96] width 9 height 9
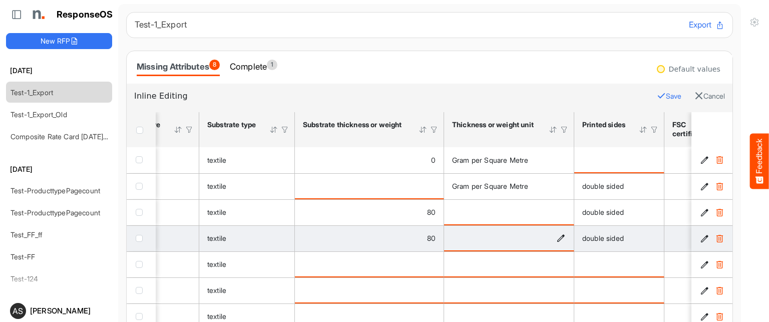
click at [562, 235] on icon "is template cell Column Header httpsnorthellcomontologiesmapping-rulesmaterialh…" at bounding box center [560, 238] width 9 height 9
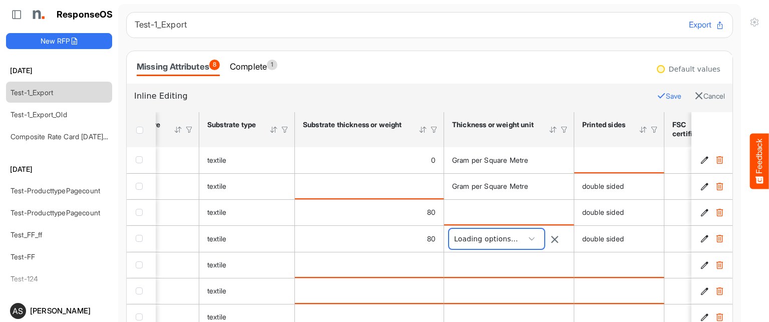
click at [537, 239] on span at bounding box center [531, 238] width 15 height 15
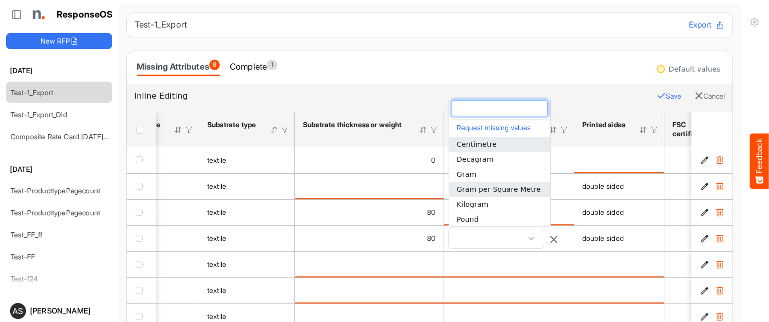
click at [511, 189] on span "Gram per Square Metre" at bounding box center [498, 189] width 84 height 8
type input "**********"
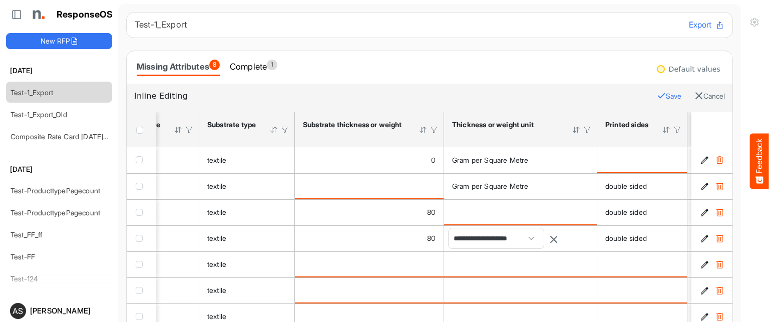
click at [656, 94] on button "Save" at bounding box center [668, 96] width 25 height 13
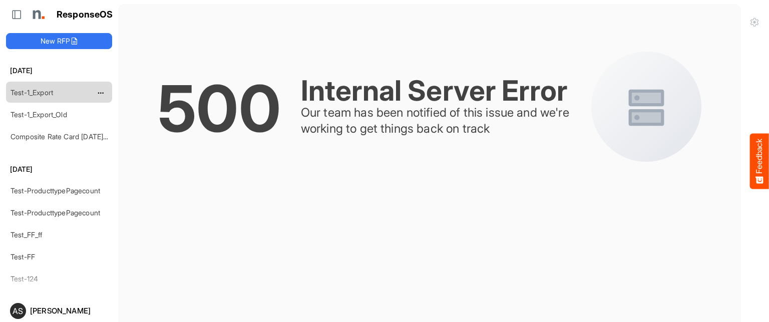
click at [41, 89] on link "Test-1_Export" at bounding box center [32, 92] width 43 height 9
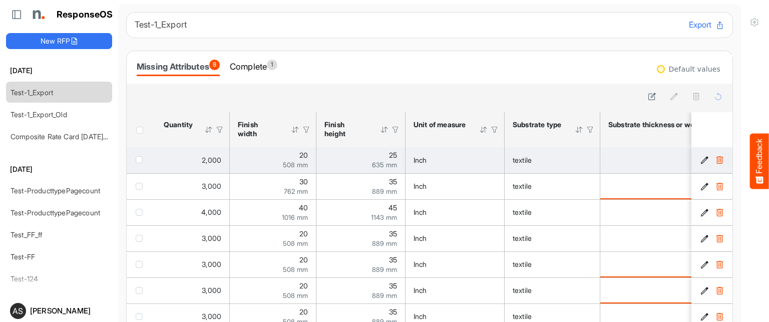
click at [278, 160] on div "20 508 mm" at bounding box center [273, 160] width 70 height 17
click at [548, 160] on div "textile" at bounding box center [551, 160] width 79 height 11
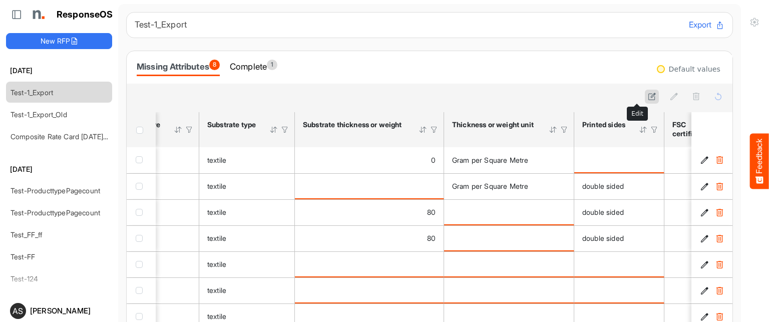
click at [647, 95] on icon at bounding box center [651, 96] width 9 height 9
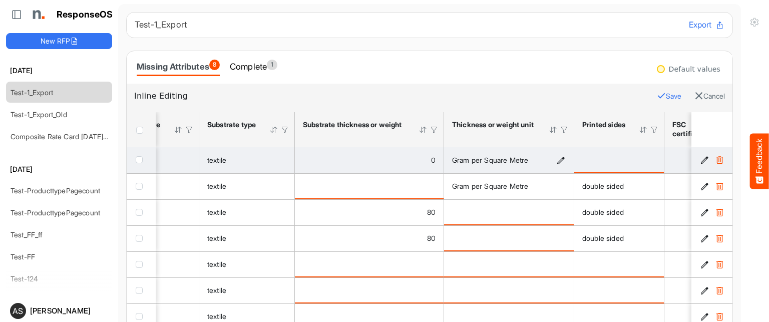
click at [561, 159] on icon "Gram per Square Metre is template cell Column Header httpsnorthellcomontologies…" at bounding box center [560, 160] width 9 height 9
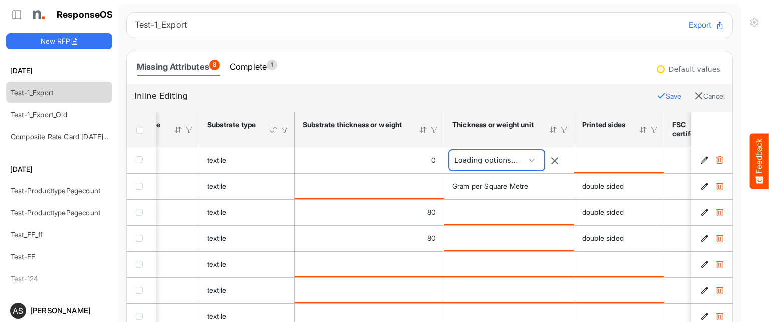
click at [539, 160] on span at bounding box center [531, 160] width 15 height 15
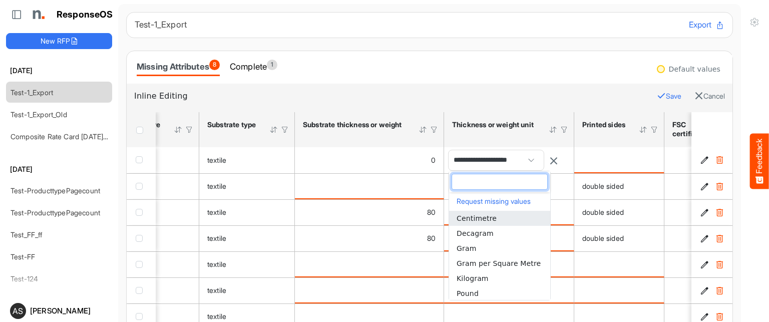
click at [479, 222] on span "Centimetre" at bounding box center [476, 218] width 40 height 8
type input "**********"
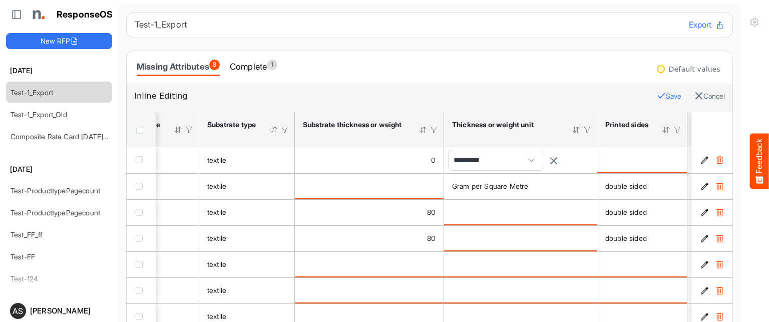
click at [656, 97] on button "Save" at bounding box center [668, 96] width 25 height 13
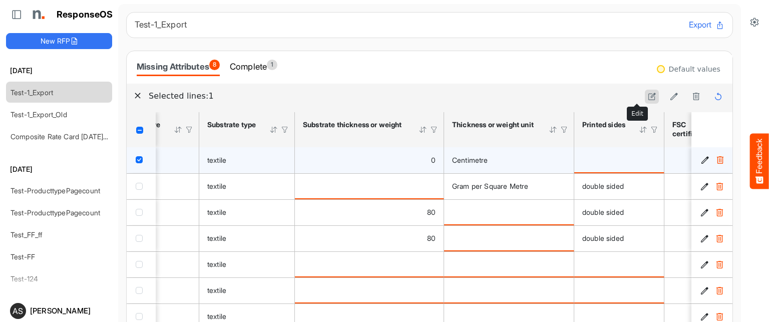
click at [647, 95] on icon at bounding box center [651, 96] width 9 height 9
click at [430, 160] on icon "0 is template cell Column Header httpsnorthellcomontologiesmapping-rulesmateria…" at bounding box center [430, 160] width 9 height 9
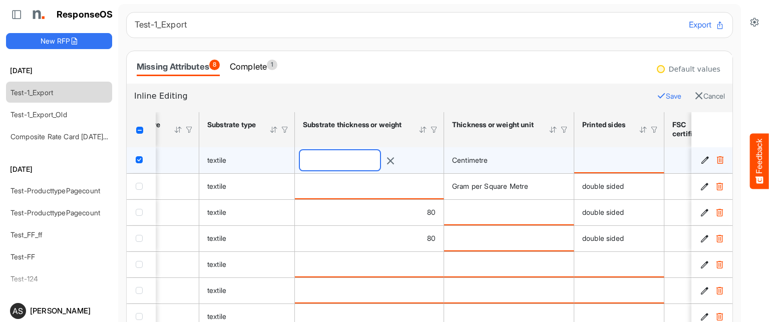
click at [380, 156] on input "*" at bounding box center [340, 160] width 80 height 20
type input "***"
click at [656, 96] on button "Save" at bounding box center [668, 96] width 25 height 13
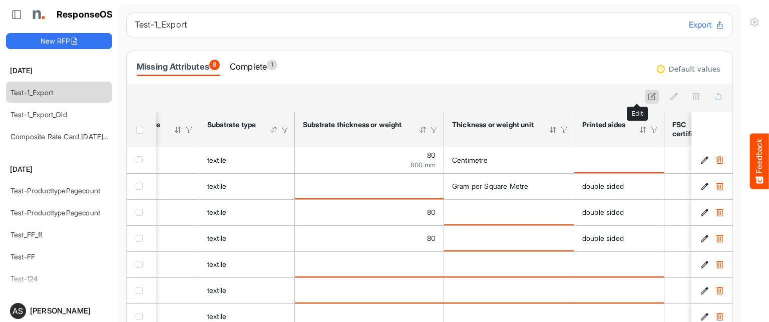
click at [647, 93] on icon at bounding box center [651, 96] width 9 height 9
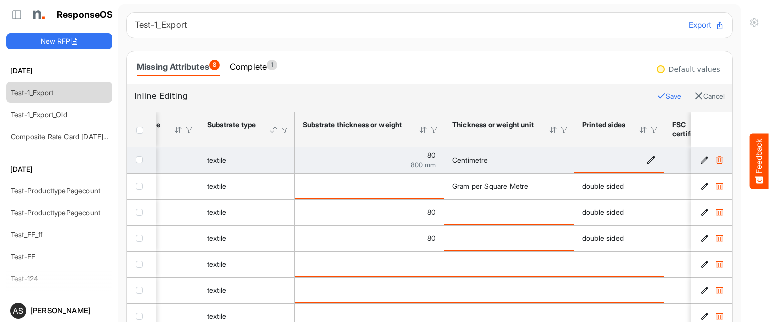
click at [655, 155] on td "is template cell Column Header httpsnorthellcomontologiesmapping-rulesmanufactu…" at bounding box center [619, 160] width 90 height 26
click at [651, 157] on icon "is template cell Column Header httpsnorthellcomontologiesmapping-rulesmanufactu…" at bounding box center [650, 159] width 9 height 9
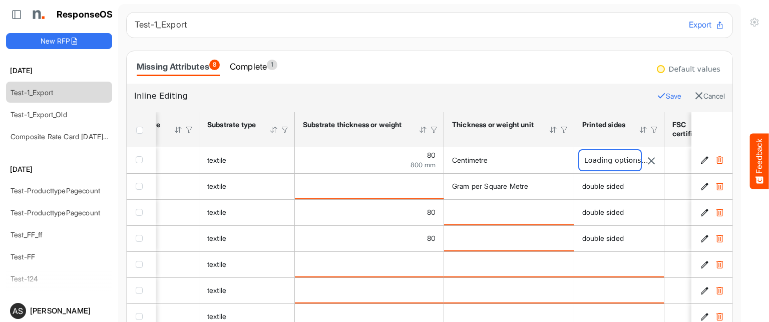
click at [628, 160] on span at bounding box center [610, 160] width 62 height 20
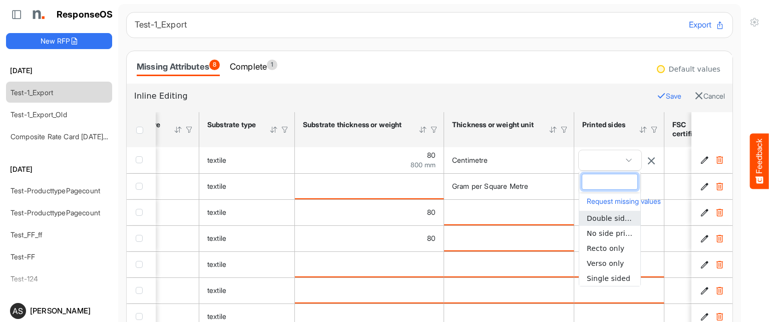
click at [609, 220] on span "Double sided" at bounding box center [609, 218] width 47 height 8
type input "**********"
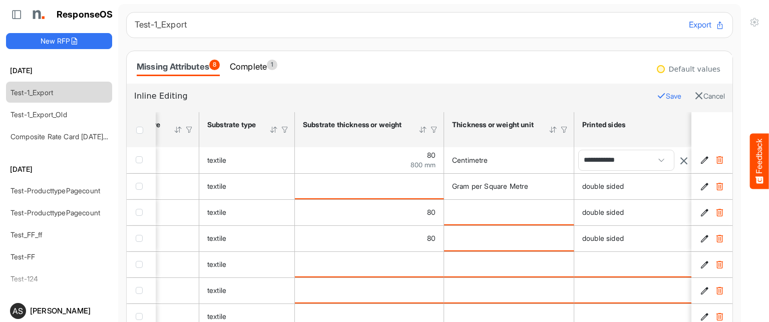
click at [656, 94] on button "Save" at bounding box center [668, 96] width 25 height 13
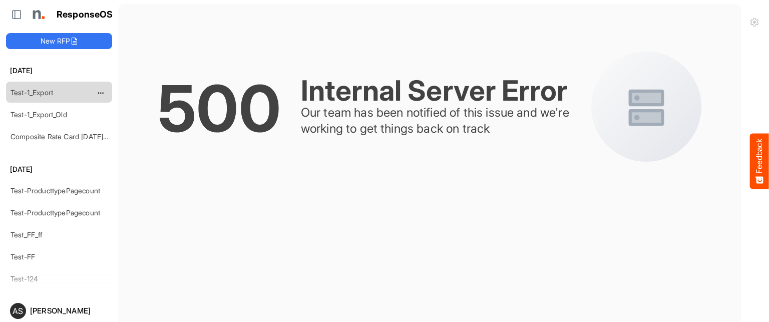
click at [39, 94] on link "Test-1_Export" at bounding box center [32, 92] width 43 height 9
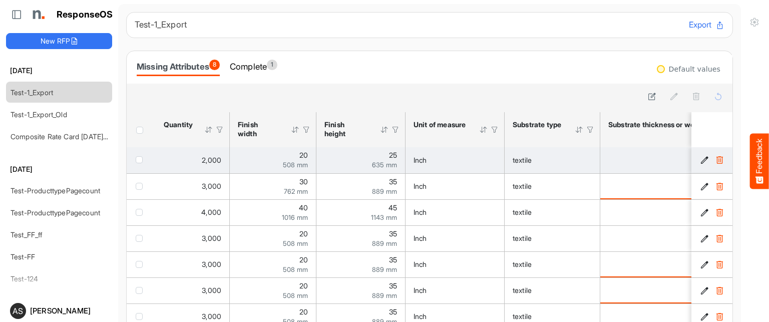
click at [339, 157] on div "25 635 mm" at bounding box center [360, 160] width 73 height 17
click at [283, 152] on div "20 508 mm" at bounding box center [273, 160] width 70 height 17
click at [282, 155] on div "20 508 mm" at bounding box center [273, 160] width 70 height 17
click at [382, 156] on div "25 635 mm" at bounding box center [360, 160] width 73 height 17
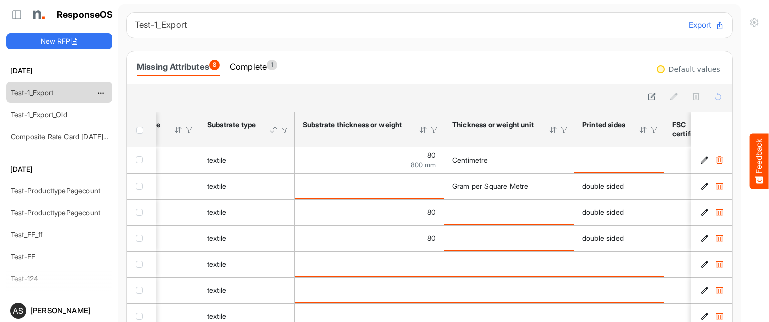
click at [42, 95] on link "Test-1_Export" at bounding box center [32, 92] width 43 height 9
click at [25, 92] on link "Test-1_Export" at bounding box center [32, 92] width 43 height 9
click at [647, 98] on icon at bounding box center [651, 96] width 9 height 9
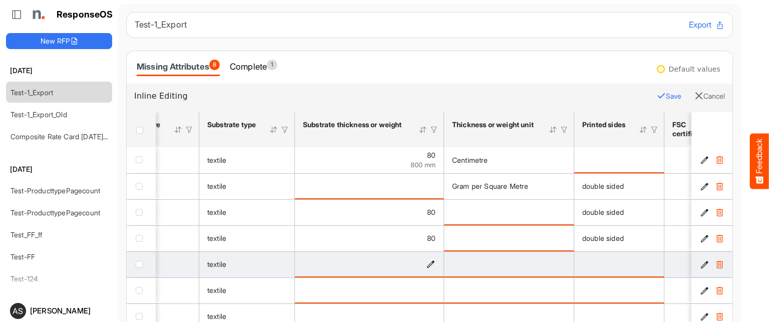
click at [431, 263] on icon "is template cell Column Header httpsnorthellcomontologiesmapping-rulesmaterialh…" at bounding box center [430, 264] width 9 height 9
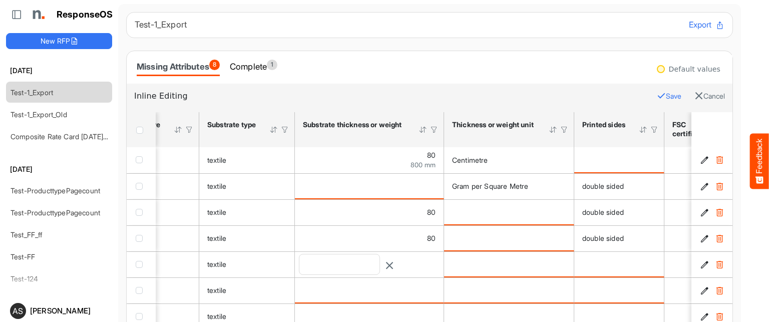
click at [656, 90] on button "Save" at bounding box center [668, 96] width 25 height 13
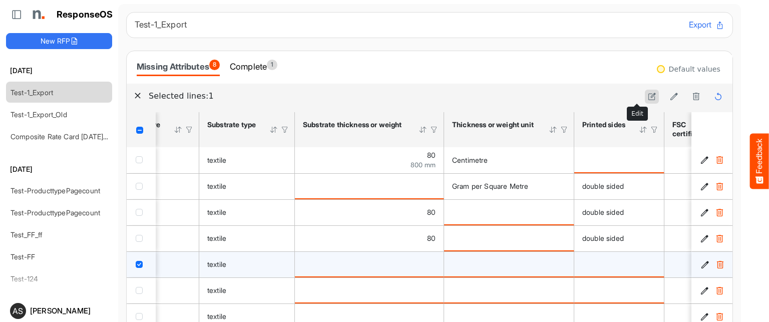
click at [647, 92] on icon at bounding box center [651, 96] width 9 height 9
click at [430, 262] on icon "is template cell Column Header httpsnorthellcomontologiesmapping-rulesmaterialh…" at bounding box center [430, 264] width 9 height 9
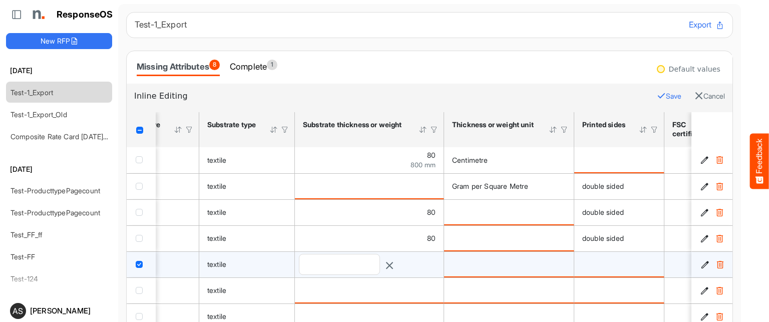
click at [656, 95] on button "Save" at bounding box center [668, 96] width 25 height 13
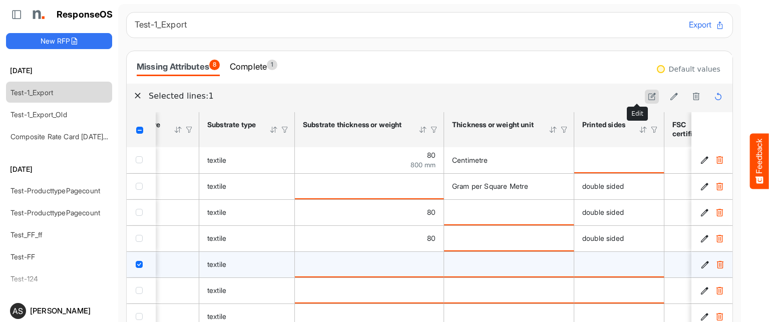
click at [647, 96] on icon at bounding box center [651, 96] width 9 height 9
click at [430, 264] on icon "is template cell Column Header httpsnorthellcomontologiesmapping-rulesmaterialh…" at bounding box center [430, 264] width 9 height 9
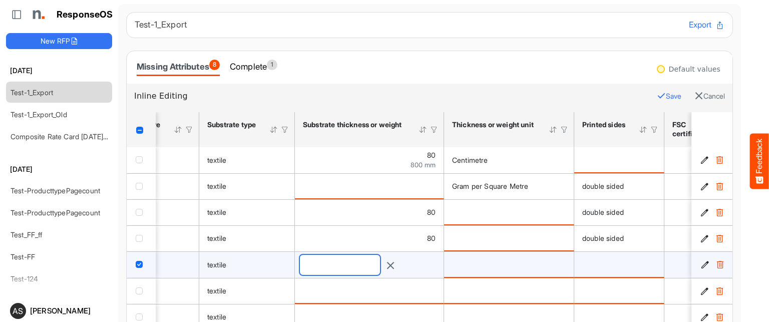
click at [354, 268] on input "**" at bounding box center [340, 265] width 80 height 20
type input "*"
type input "**"
click at [656, 96] on button "Save" at bounding box center [668, 96] width 25 height 13
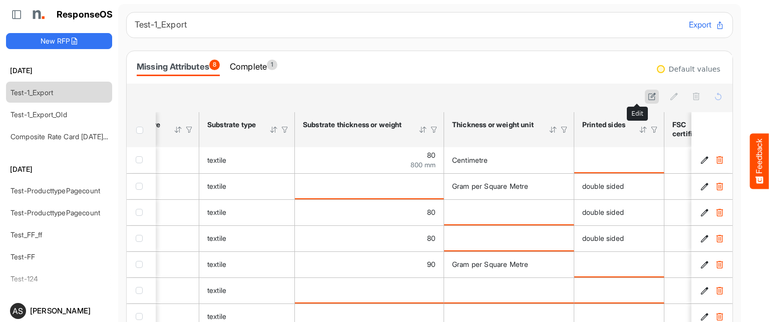
click at [647, 97] on icon at bounding box center [651, 96] width 9 height 9
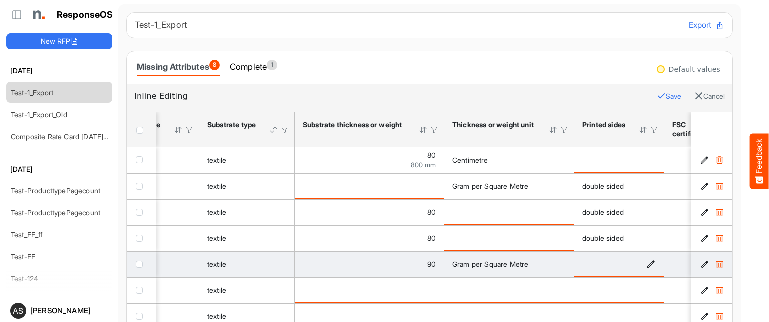
click at [650, 266] on icon "is template cell Column Header httpsnorthellcomontologiesmapping-rulesmanufactu…" at bounding box center [650, 264] width 9 height 9
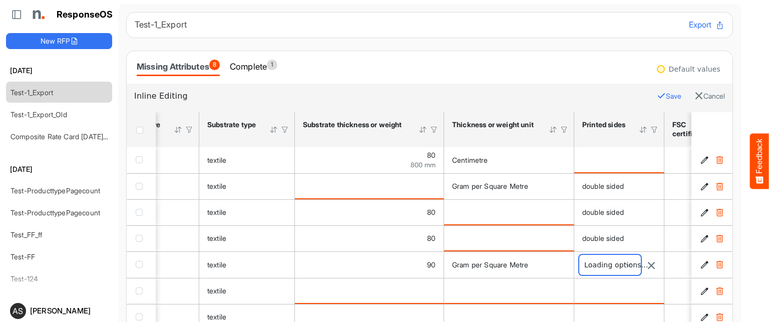
click at [632, 262] on span at bounding box center [610, 265] width 62 height 20
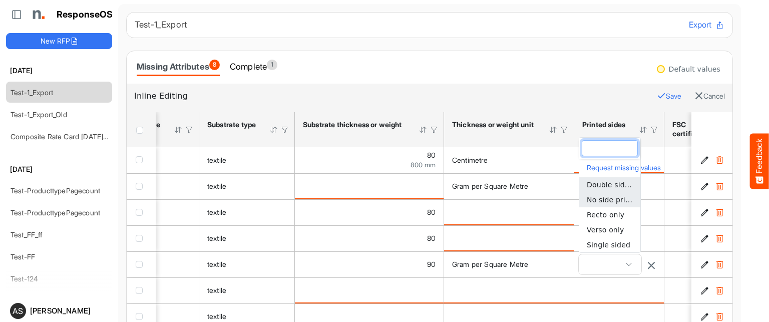
click at [614, 197] on span "No side print" at bounding box center [609, 200] width 46 height 8
type input "**********"
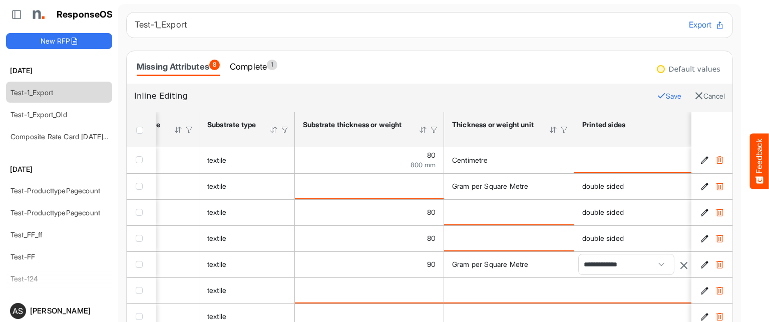
click at [656, 96] on button "Save" at bounding box center [668, 96] width 25 height 13
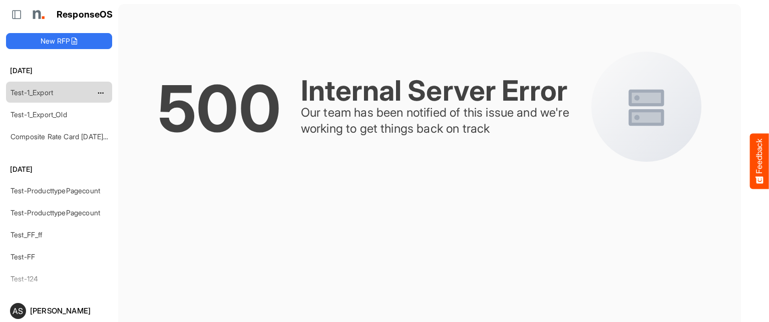
click at [40, 91] on link "Test-1_Export" at bounding box center [32, 92] width 43 height 9
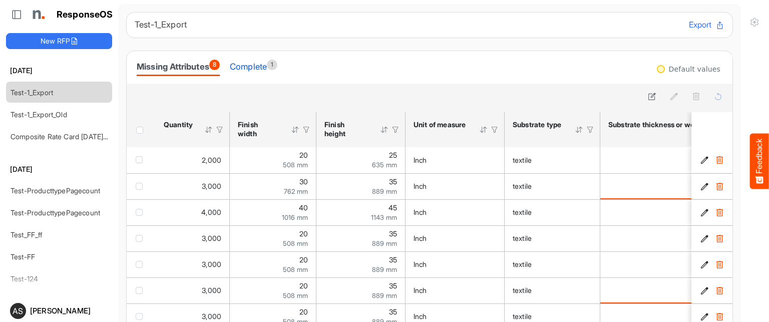
click at [266, 68] on div "Complete 1" at bounding box center [254, 67] width 48 height 14
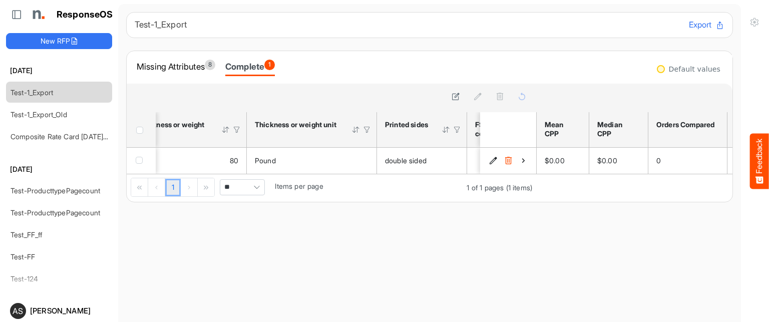
scroll to position [0, 504]
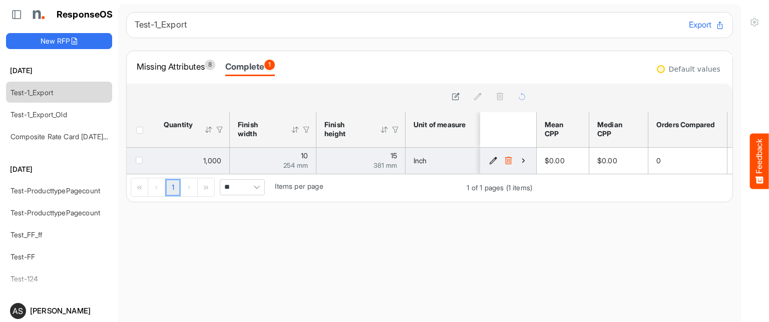
click at [489, 158] on icon "3c72990f-b5c5-4240-8dc6-c0d1e3c0dfc1 is template cell Column Header" at bounding box center [493, 160] width 9 height 9
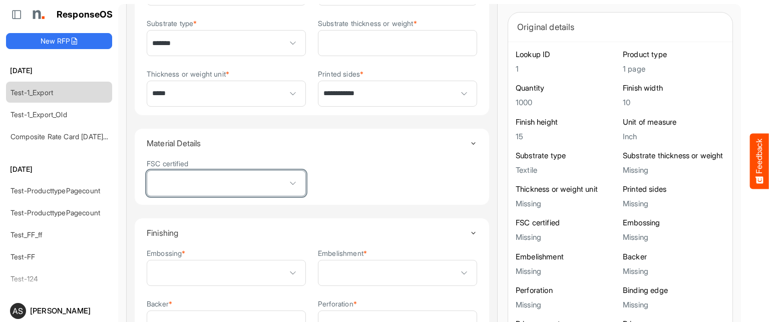
click at [259, 181] on span at bounding box center [226, 183] width 158 height 25
click at [206, 208] on li "True" at bounding box center [220, 203] width 146 height 15
type input "****"
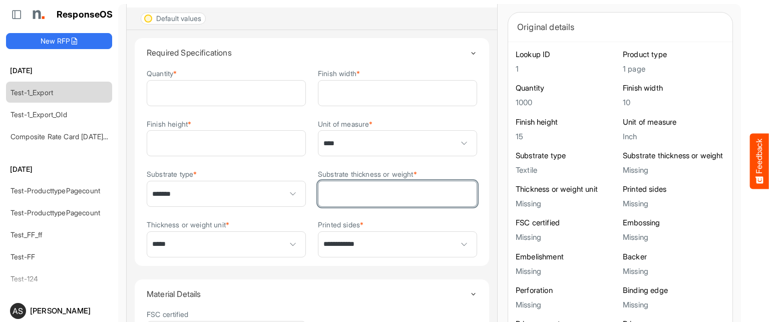
click at [324, 191] on input "**" at bounding box center [397, 193] width 158 height 25
type input "*"
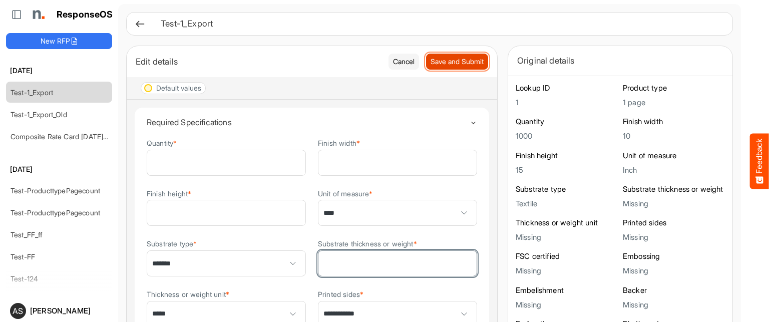
type input "**"
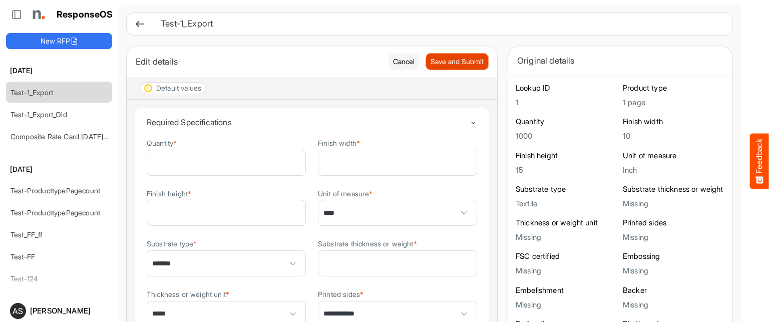
click at [430, 62] on span "Save and Submit" at bounding box center [456, 61] width 53 height 11
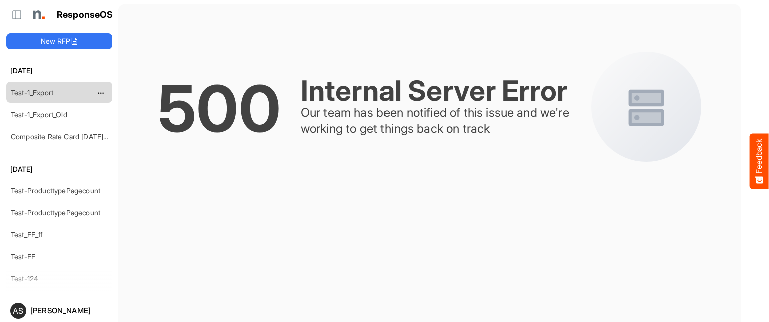
click at [35, 88] on link "Test-1_Export" at bounding box center [32, 92] width 43 height 9
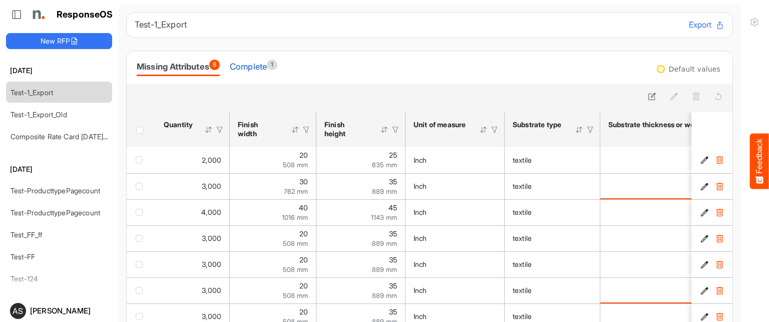
click at [264, 67] on div "Complete 1" at bounding box center [254, 67] width 48 height 14
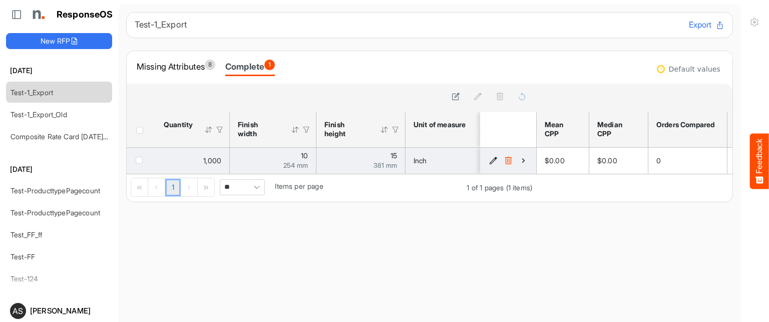
click at [489, 161] on icon "3c72990f-b5c5-4240-8dc6-c0d1e3c0dfc1 is template cell Column Header" at bounding box center [493, 160] width 9 height 9
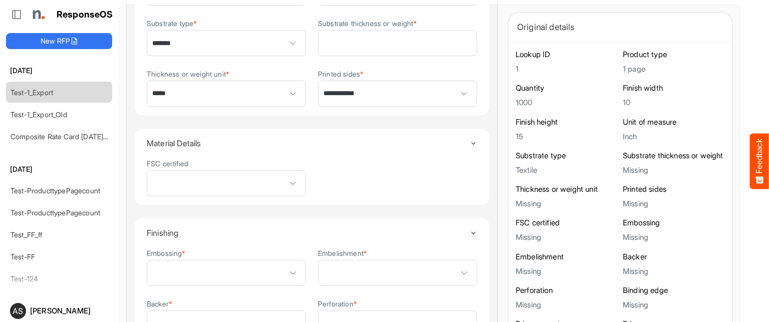
scroll to position [236, 0]
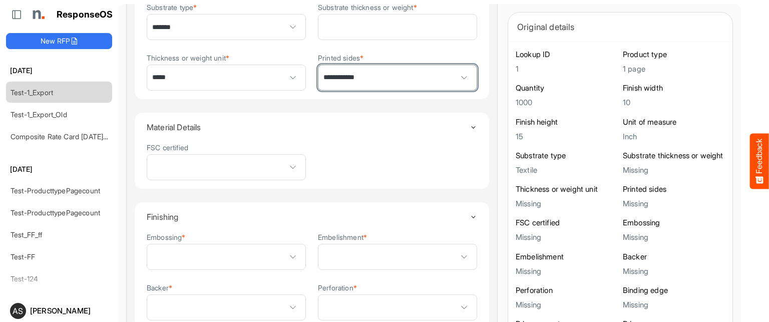
click at [332, 70] on span "**********" at bounding box center [397, 77] width 158 height 25
type input "**********"
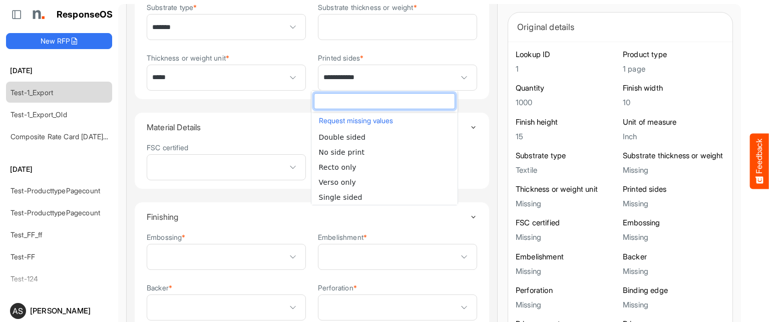
click at [336, 98] on input "dropdownlistfilter" at bounding box center [384, 101] width 140 height 15
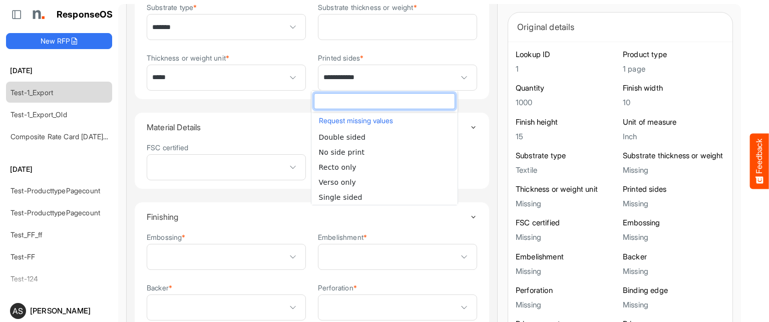
drag, startPoint x: 336, startPoint y: 98, endPoint x: 332, endPoint y: 163, distance: 65.2
click at [332, 147] on div "Request missing values Double sided No side print Recto only Verso only Single …" at bounding box center [384, 147] width 147 height 115
click at [252, 128] on h4 "Material Details" at bounding box center [308, 127] width 323 height 9
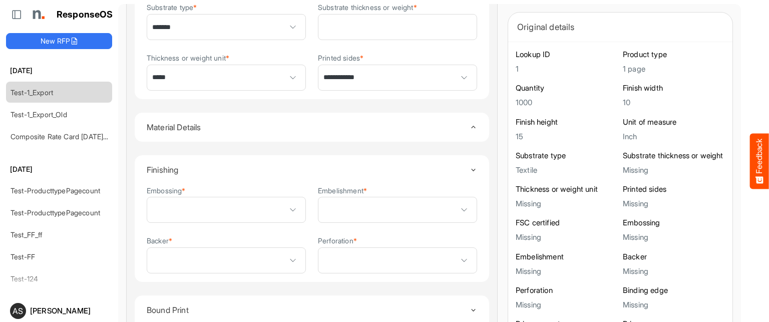
click at [317, 123] on h4 "Material Details" at bounding box center [308, 127] width 323 height 9
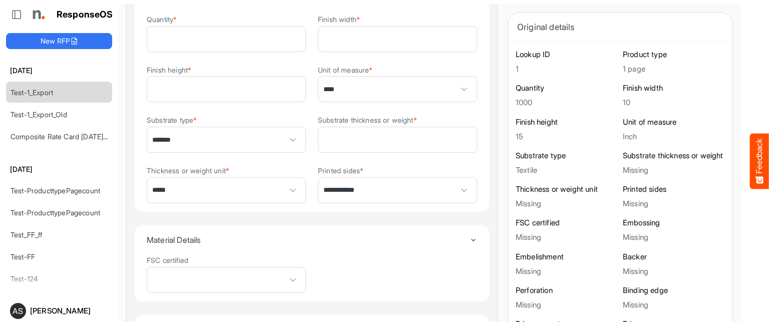
scroll to position [106, 0]
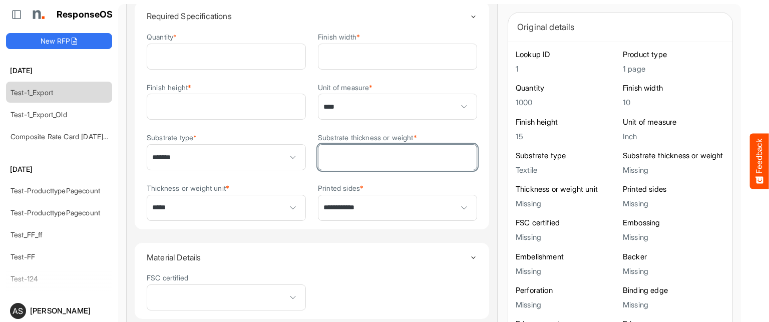
click at [323, 159] on input "**" at bounding box center [397, 157] width 158 height 25
type input "*"
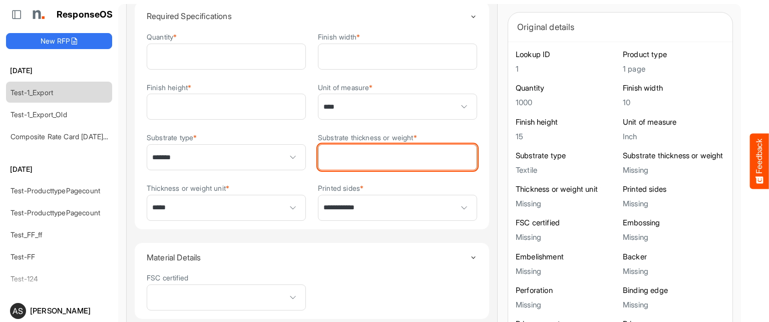
scroll to position [0, 0]
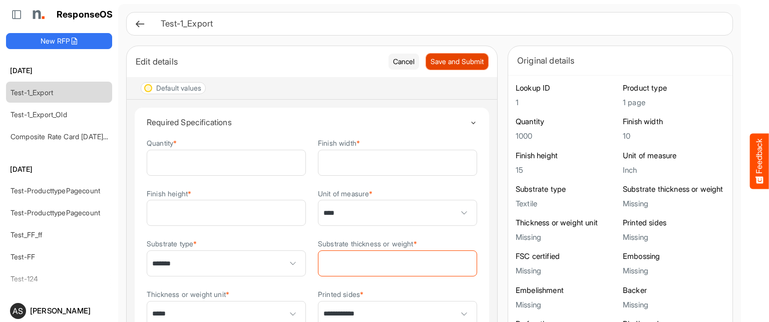
click at [436, 61] on span "Save and Submit" at bounding box center [456, 61] width 53 height 11
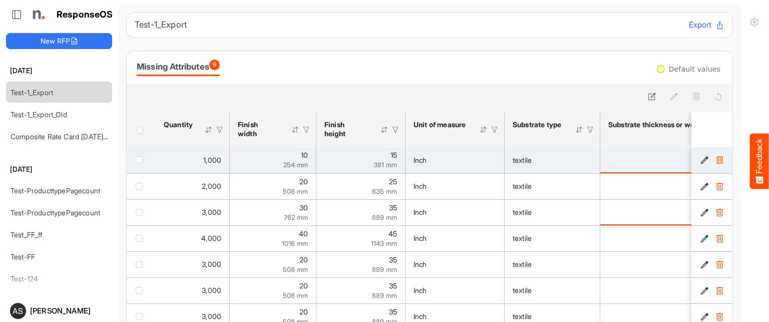
click at [224, 156] on td "1,000" at bounding box center [193, 160] width 74 height 26
click at [270, 158] on div "10 254 mm" at bounding box center [273, 160] width 70 height 17
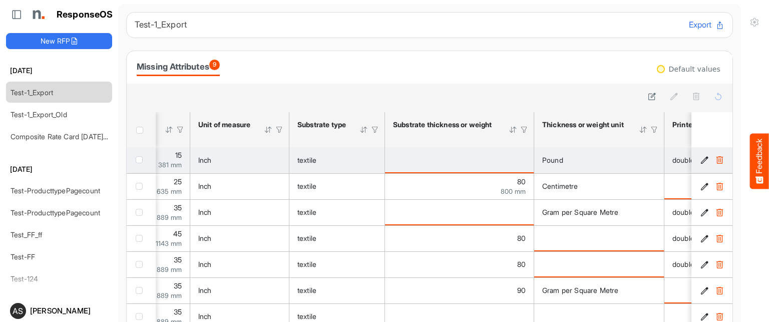
scroll to position [0, 305]
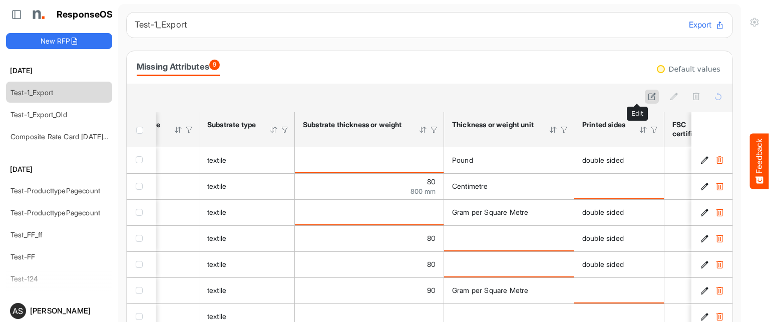
click at [647, 98] on icon at bounding box center [651, 96] width 9 height 9
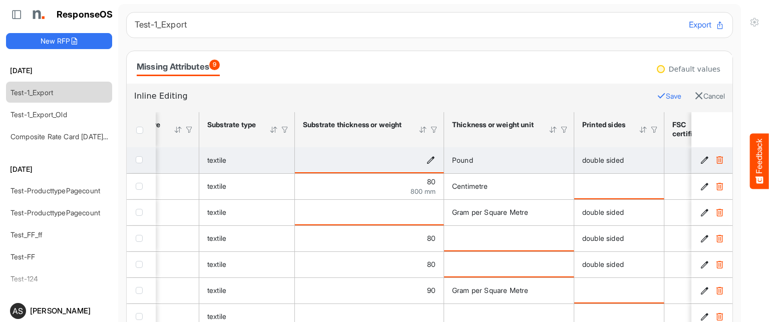
click at [430, 159] on icon "is template cell Column Header httpsnorthellcomontologiesmapping-rulesmaterialh…" at bounding box center [430, 159] width 9 height 9
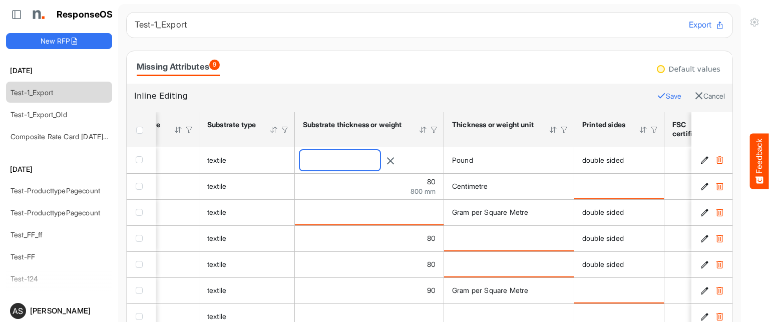
click at [380, 156] on input "number" at bounding box center [340, 160] width 80 height 20
type input "**"
click at [656, 90] on button "Save" at bounding box center [668, 96] width 25 height 13
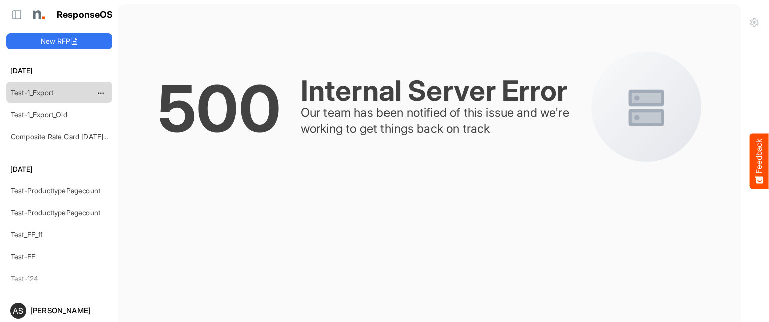
click at [18, 89] on link "Test-1_Export" at bounding box center [32, 92] width 43 height 9
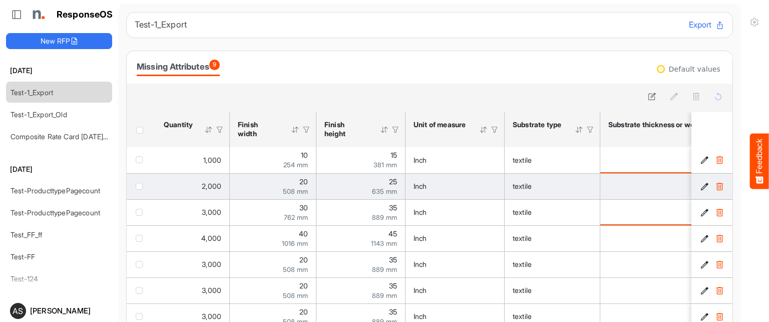
click at [253, 172] on td "10 254 mm" at bounding box center [273, 160] width 87 height 26
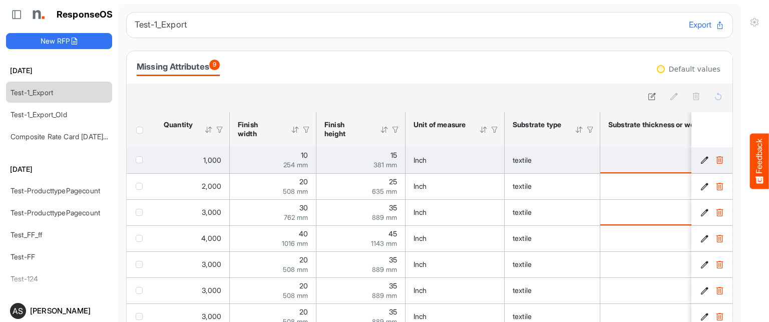
click at [354, 167] on div "381 mm" at bounding box center [360, 164] width 73 height 7
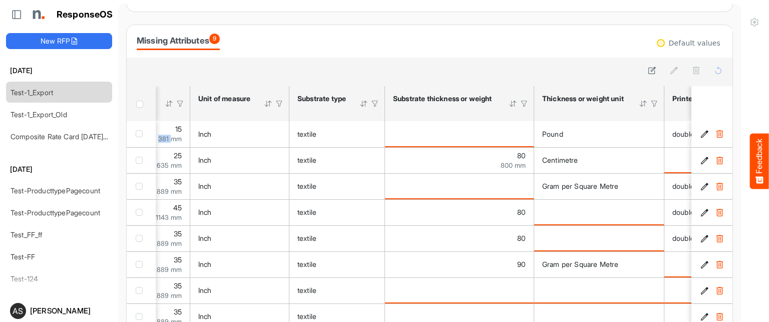
scroll to position [35, 0]
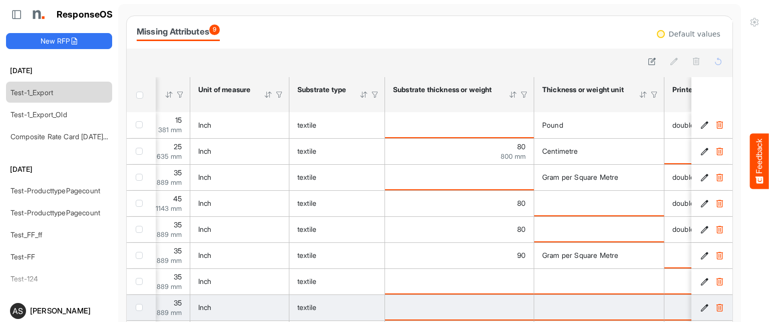
click at [316, 303] on span "textile" at bounding box center [306, 307] width 19 height 9
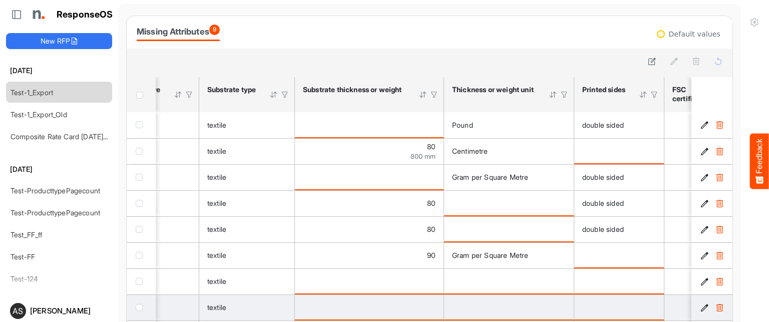
scroll to position [0, 394]
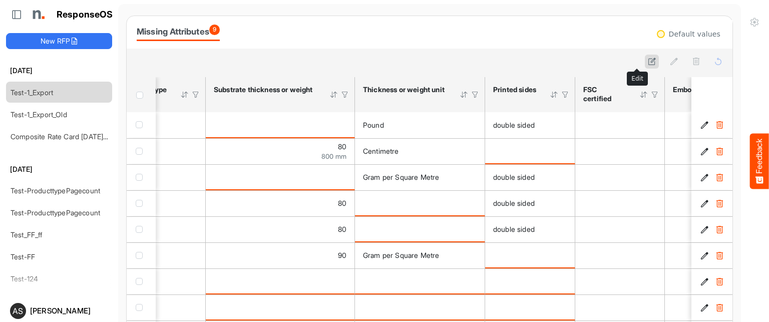
click at [644, 63] on button at bounding box center [651, 62] width 14 height 14
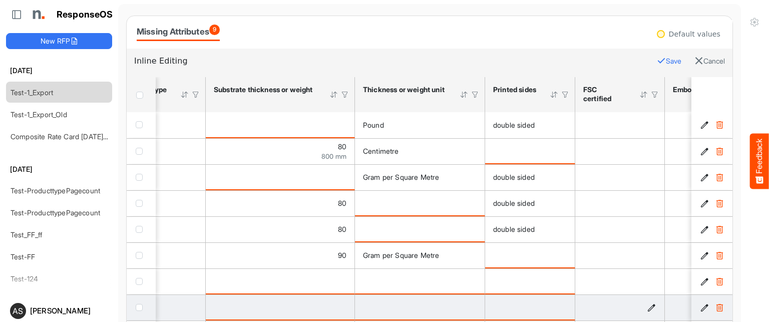
click at [652, 309] on icon "is template cell Column Header httpsnorthellcomontologiesmapping-rulesmateriali…" at bounding box center [651, 307] width 9 height 9
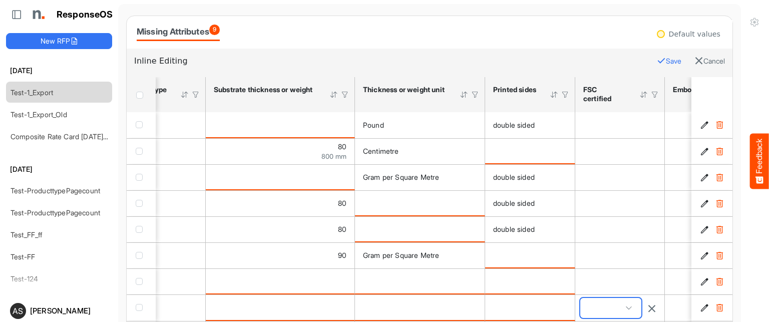
click at [631, 302] on span at bounding box center [628, 307] width 15 height 15
click at [598, 271] on li "True" at bounding box center [610, 272] width 61 height 15
type input "****"
click at [656, 56] on button "Save" at bounding box center [668, 61] width 25 height 13
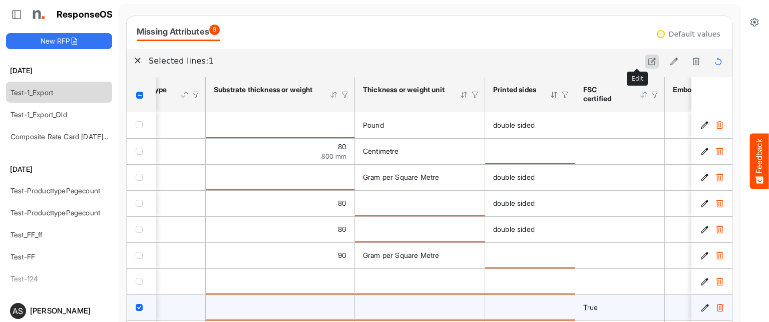
click at [647, 65] on icon at bounding box center [651, 61] width 9 height 9
click at [470, 310] on icon "is template cell Column Header httpsnorthellcomontologiesmapping-rulesmaterialh…" at bounding box center [471, 307] width 9 height 9
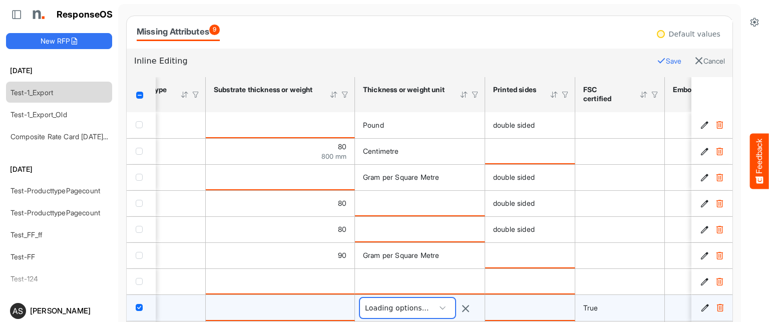
click at [446, 304] on span at bounding box center [442, 307] width 15 height 15
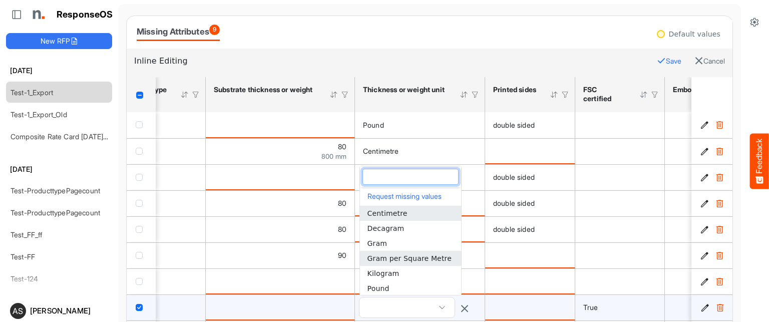
click at [434, 254] on span "Gram per Square Metre" at bounding box center [409, 258] width 84 height 8
type input "**********"
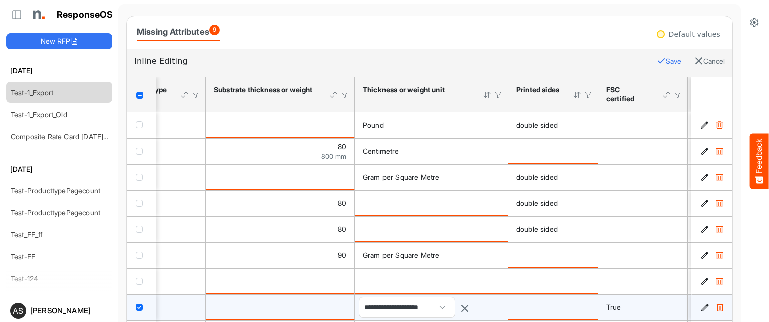
click at [656, 55] on button "Save" at bounding box center [668, 61] width 25 height 13
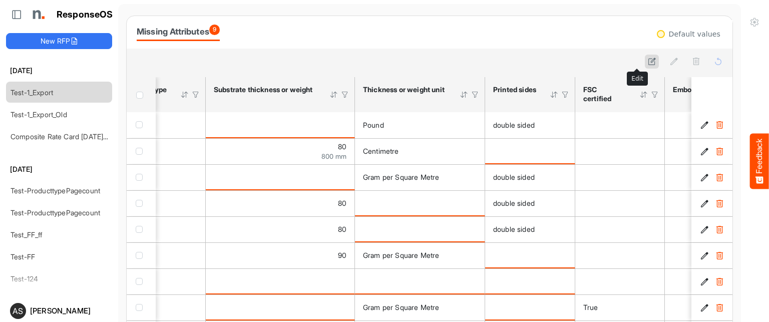
click at [647, 64] on icon at bounding box center [651, 61] width 9 height 9
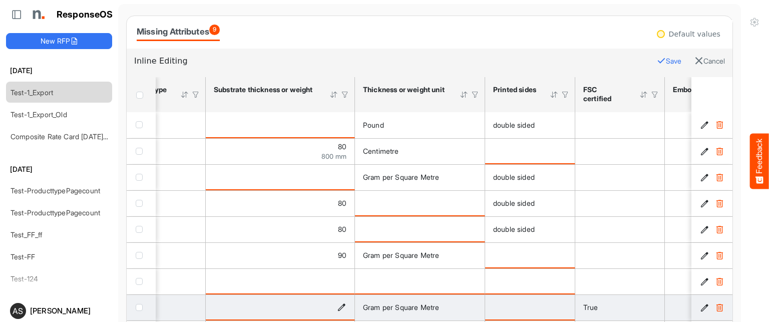
click at [343, 304] on icon "is template cell Column Header httpsnorthellcomontologiesmapping-rulesmaterialh…" at bounding box center [341, 307] width 9 height 9
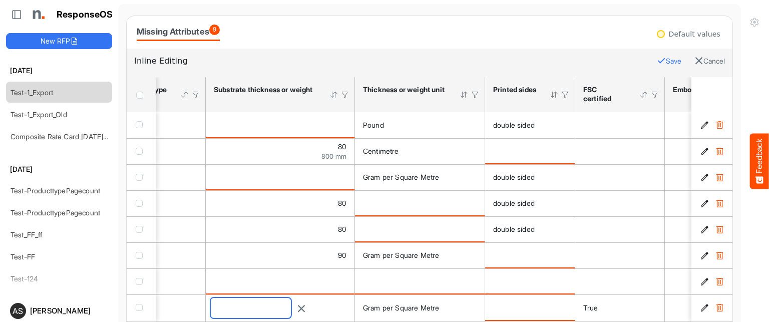
click at [291, 306] on input "number" at bounding box center [251, 308] width 80 height 20
type input "**"
click at [656, 61] on button "Save" at bounding box center [668, 61] width 25 height 13
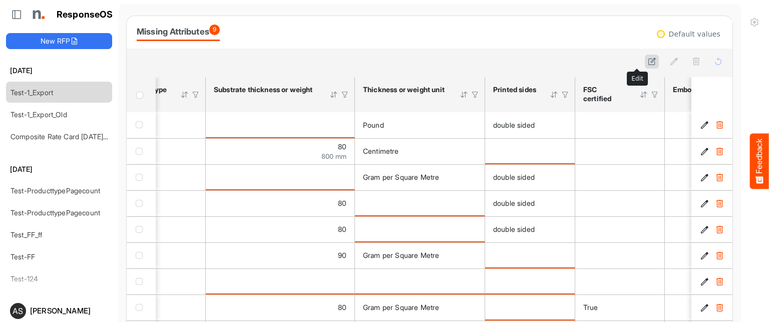
click at [644, 60] on button at bounding box center [651, 62] width 14 height 14
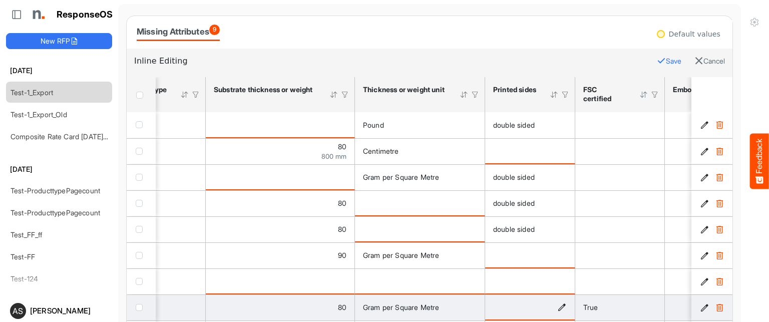
click at [561, 310] on icon "is template cell Column Header httpsnorthellcomontologiesmapping-rulesmanufactu…" at bounding box center [561, 307] width 9 height 9
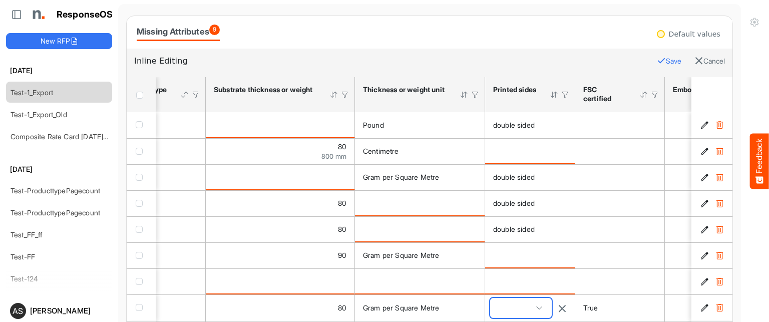
click at [534, 303] on span at bounding box center [521, 308] width 62 height 20
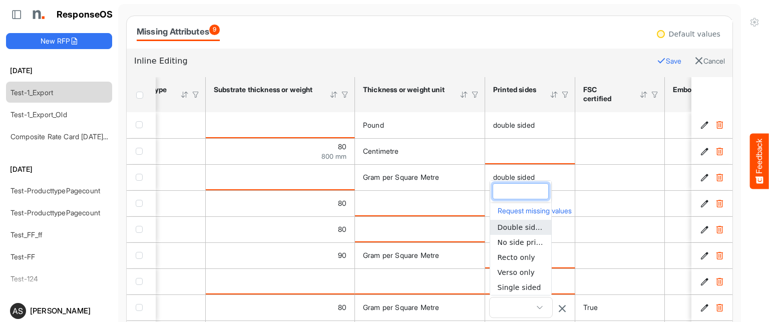
click at [512, 227] on span "Double sided" at bounding box center [520, 227] width 47 height 8
type input "**********"
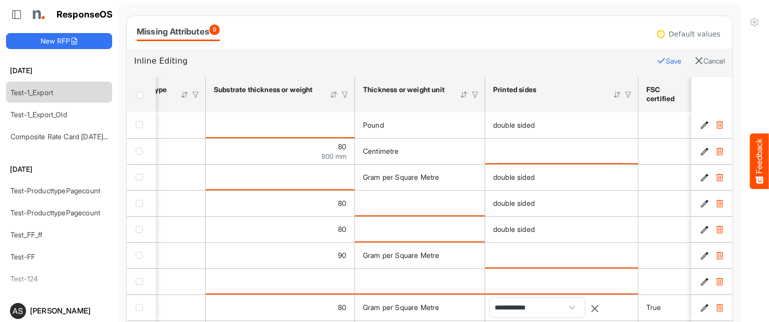
click at [656, 60] on button "Save" at bounding box center [668, 61] width 25 height 13
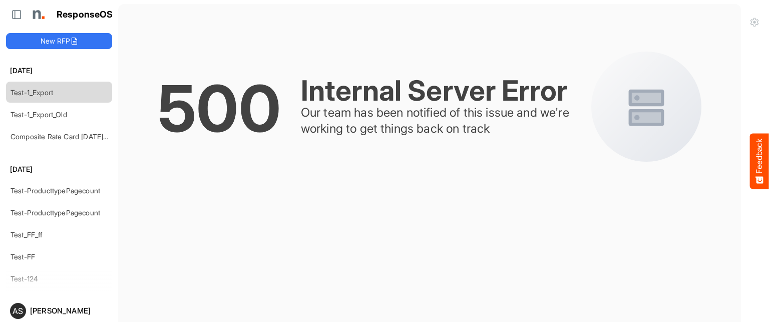
scroll to position [0, 0]
click at [35, 93] on link "Test-1_Export" at bounding box center [32, 92] width 43 height 9
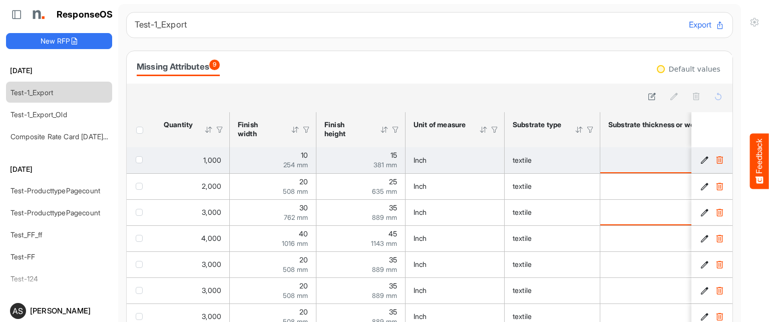
click at [212, 167] on td "1,000" at bounding box center [193, 160] width 74 height 26
click at [280, 163] on div "254 mm" at bounding box center [273, 164] width 70 height 7
click at [320, 166] on td "15 381 mm" at bounding box center [360, 160] width 89 height 26
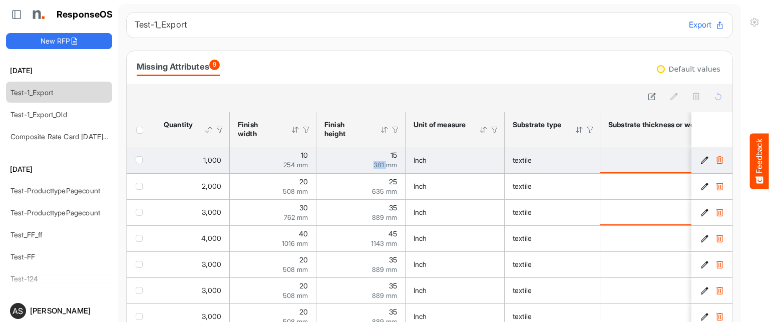
click at [320, 166] on td "15 381 mm" at bounding box center [360, 160] width 89 height 26
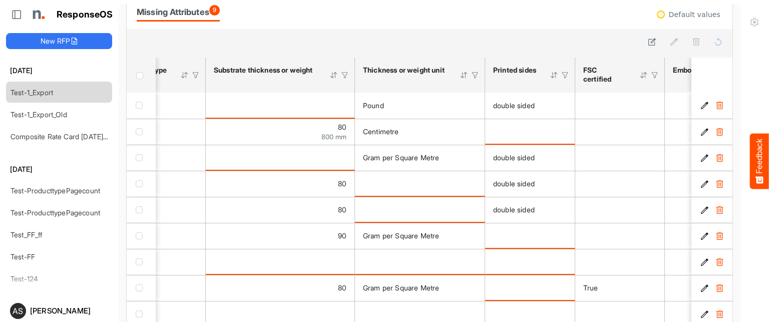
scroll to position [70, 0]
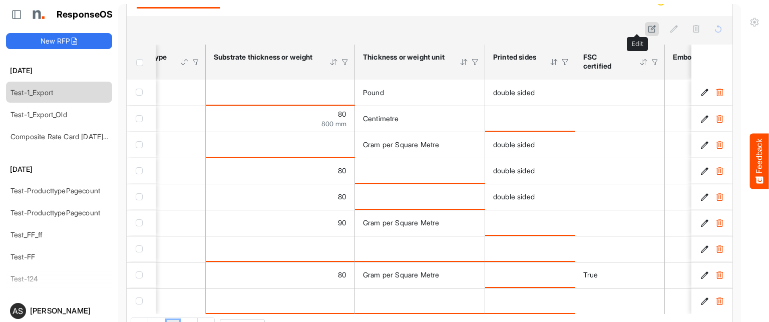
click at [644, 28] on button at bounding box center [651, 29] width 14 height 14
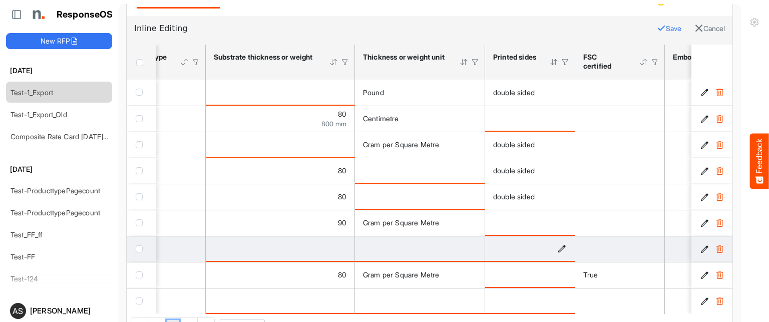
click at [561, 244] on icon "is template cell Column Header httpsnorthellcomontologiesmapping-rulesmanufactu…" at bounding box center [561, 248] width 9 height 9
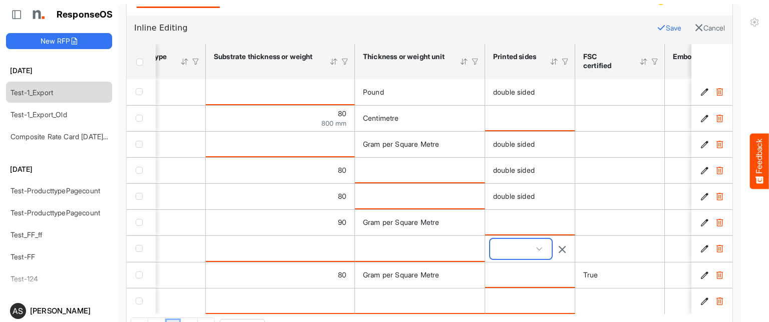
click at [548, 244] on span at bounding box center [521, 249] width 62 height 20
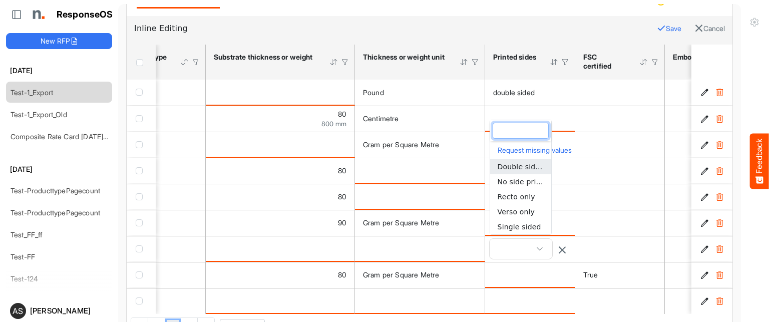
click at [509, 167] on span "Double sided" at bounding box center [520, 167] width 47 height 8
type input "**********"
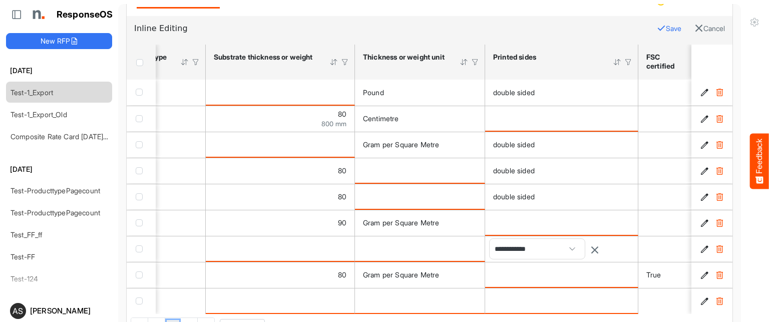
click at [656, 26] on button "Save" at bounding box center [668, 28] width 25 height 13
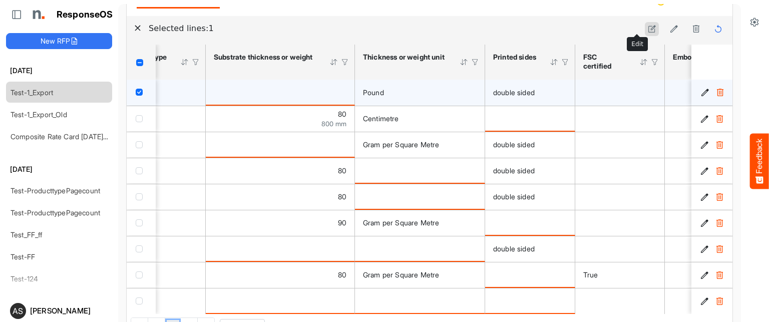
click at [644, 28] on button at bounding box center [651, 29] width 14 height 14
click at [656, 29] on button "Save" at bounding box center [668, 28] width 25 height 13
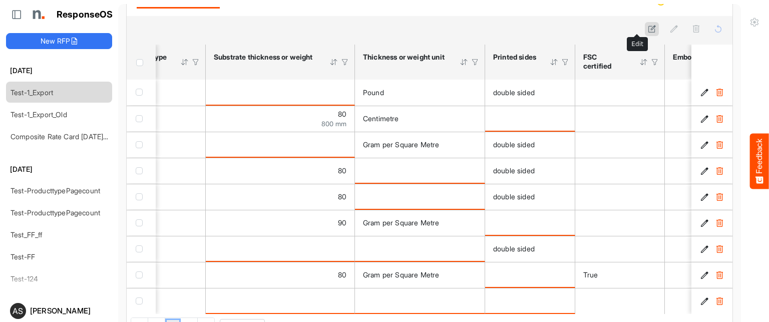
click at [647, 28] on icon at bounding box center [651, 29] width 9 height 9
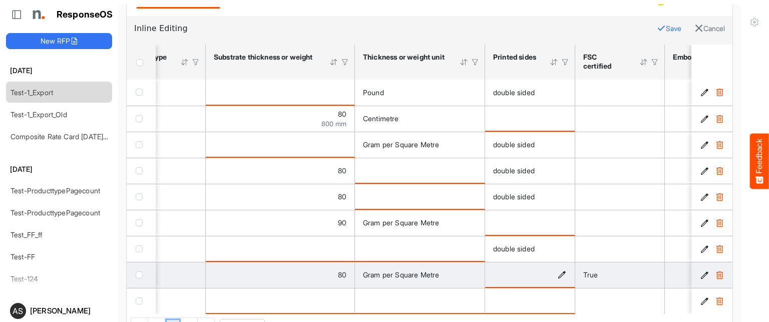
click at [561, 270] on icon "is template cell Column Header httpsnorthellcomontologiesmapping-rulesmanufactu…" at bounding box center [561, 274] width 9 height 9
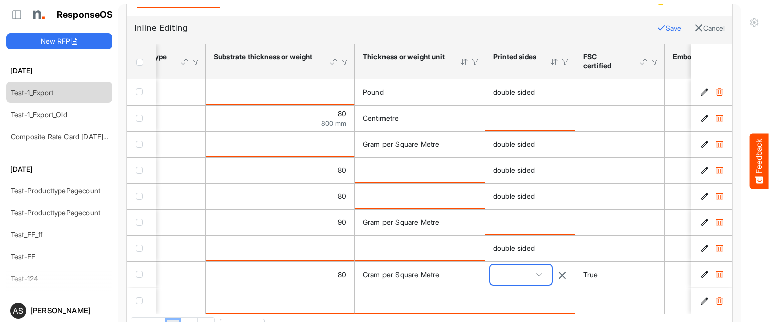
click at [540, 269] on span at bounding box center [521, 275] width 62 height 20
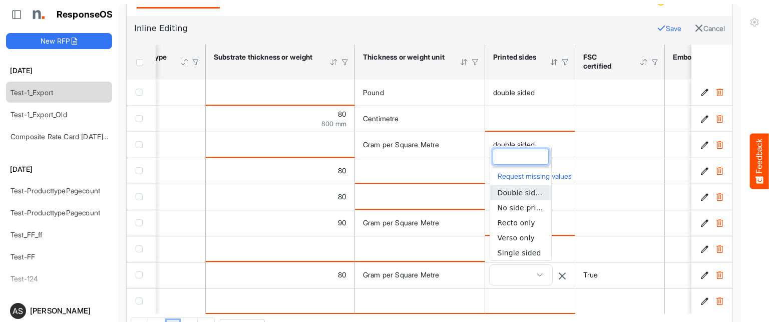
click at [524, 196] on span "Double sided" at bounding box center [520, 193] width 47 height 8
type input "**********"
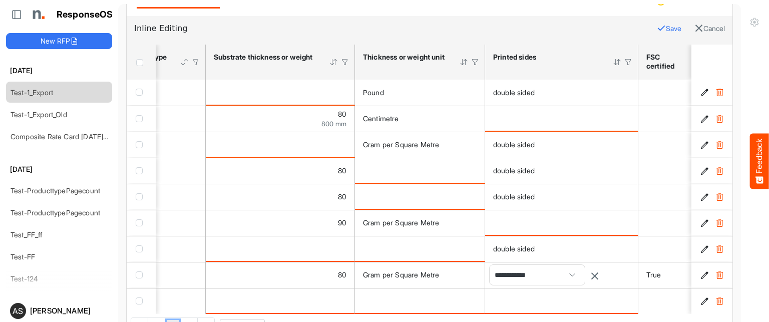
click at [656, 26] on button "Save" at bounding box center [668, 28] width 25 height 13
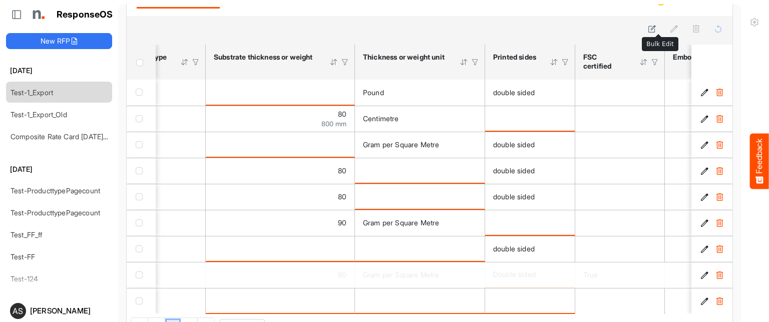
scroll to position [0, 0]
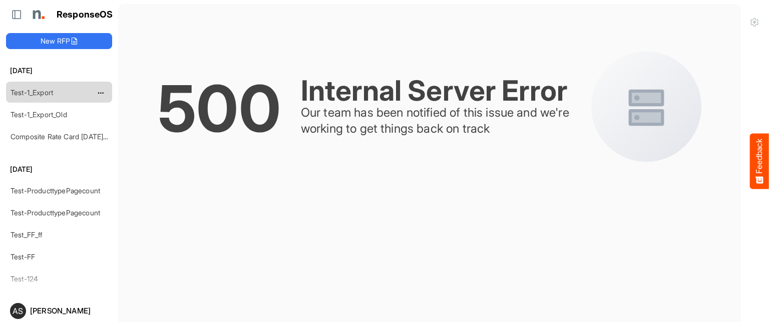
click at [24, 94] on link "Test-1_Export" at bounding box center [32, 92] width 43 height 9
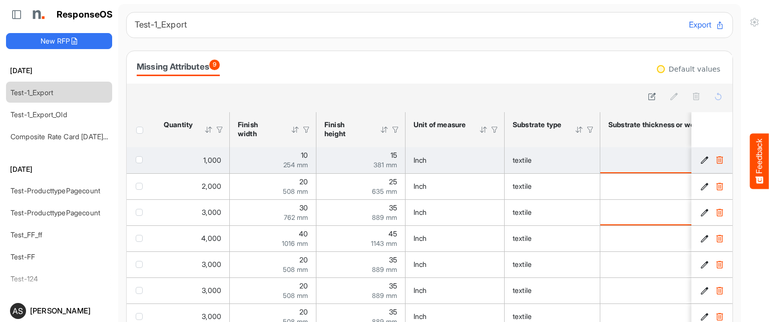
click at [274, 166] on div "254 mm" at bounding box center [273, 164] width 70 height 7
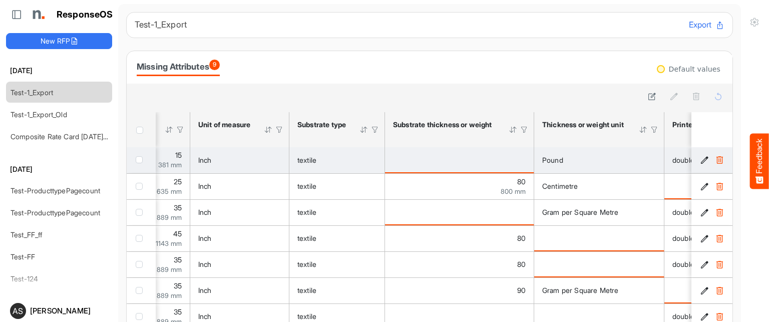
scroll to position [0, 305]
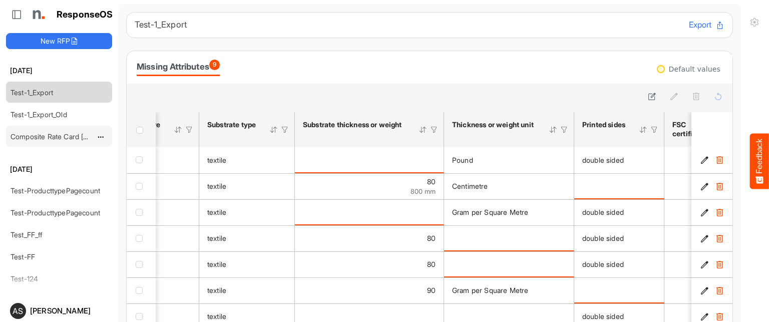
click at [88, 138] on link "Composite Rate Card [DATE]_smaller (4)" at bounding box center [76, 136] width 130 height 9
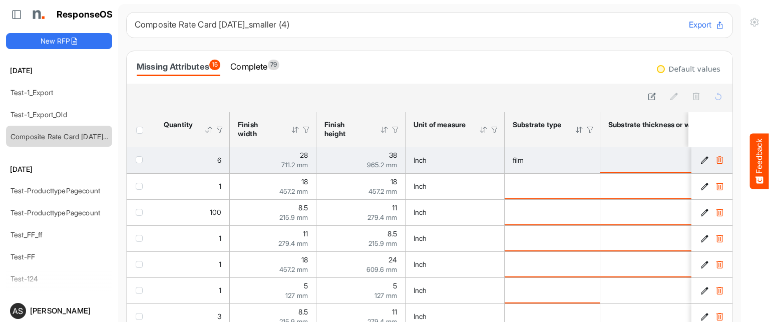
click at [273, 161] on div "711.2 mm" at bounding box center [273, 164] width 70 height 7
click at [269, 149] on td "28 711.2 mm" at bounding box center [273, 160] width 87 height 26
click at [268, 152] on td "28 711.2 mm" at bounding box center [273, 160] width 87 height 26
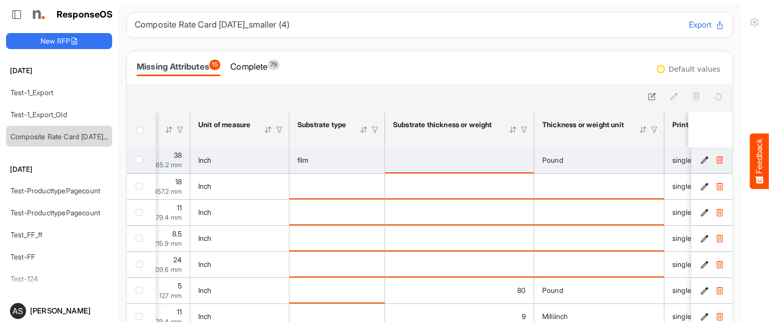
scroll to position [0, 305]
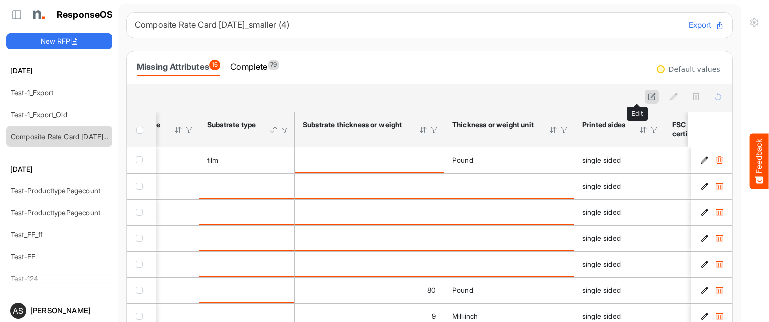
click at [647, 100] on icon at bounding box center [651, 96] width 9 height 9
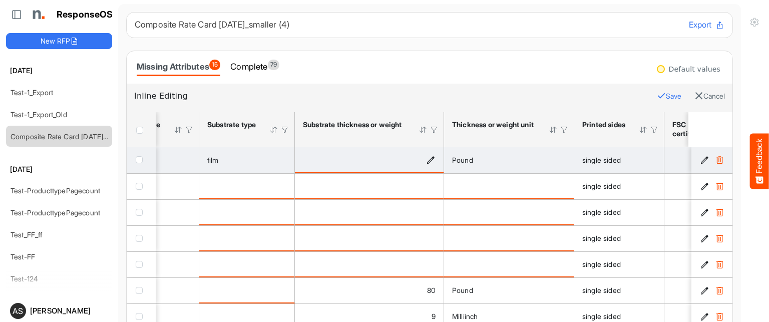
click at [432, 161] on icon "is template cell Column Header httpsnorthellcomontologiesmapping-rulesmaterialh…" at bounding box center [430, 159] width 9 height 9
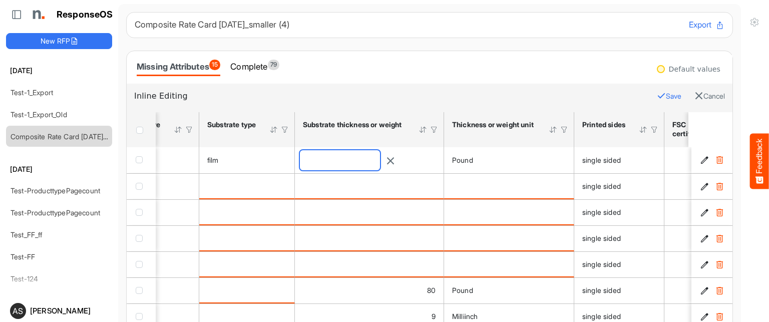
click at [380, 157] on input "number" at bounding box center [340, 160] width 80 height 20
type input "**"
click at [656, 94] on button "Save" at bounding box center [668, 96] width 25 height 13
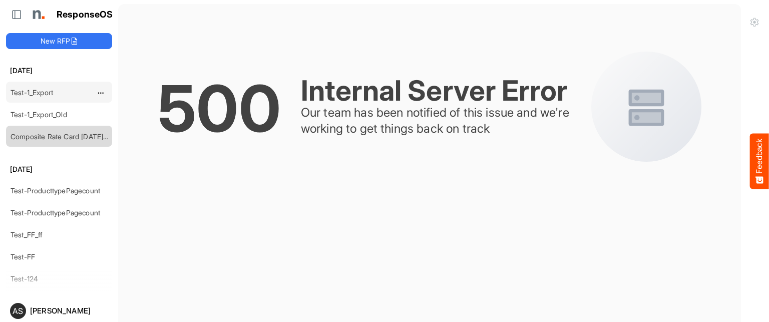
click at [29, 93] on link "Test-1_Export" at bounding box center [32, 92] width 43 height 9
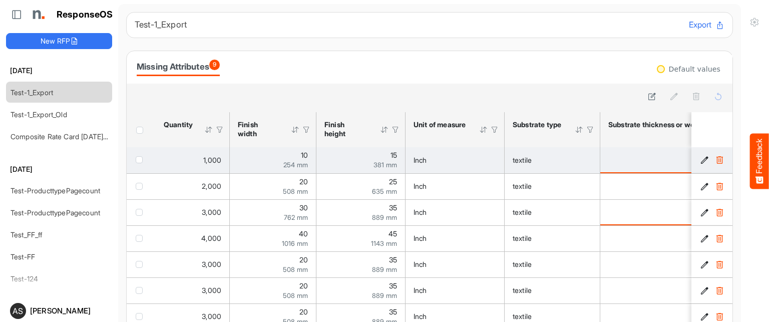
click at [260, 152] on div "10 254 mm" at bounding box center [273, 160] width 70 height 17
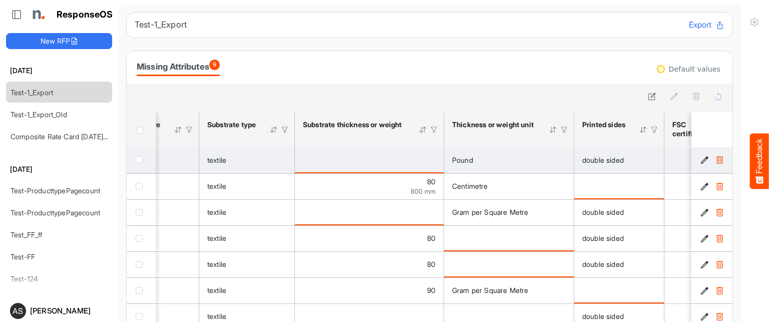
scroll to position [0, 394]
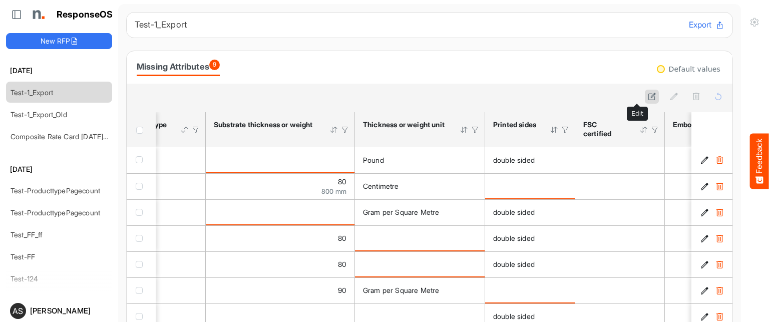
click at [647, 92] on icon at bounding box center [651, 96] width 9 height 9
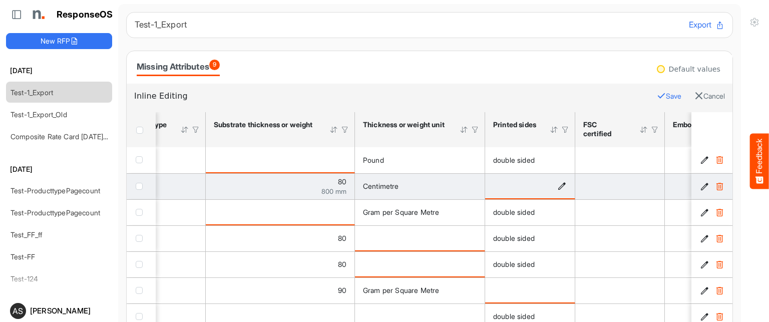
click at [564, 184] on icon "is template cell Column Header httpsnorthellcomontologiesmapping-rulesmanufactu…" at bounding box center [561, 186] width 9 height 9
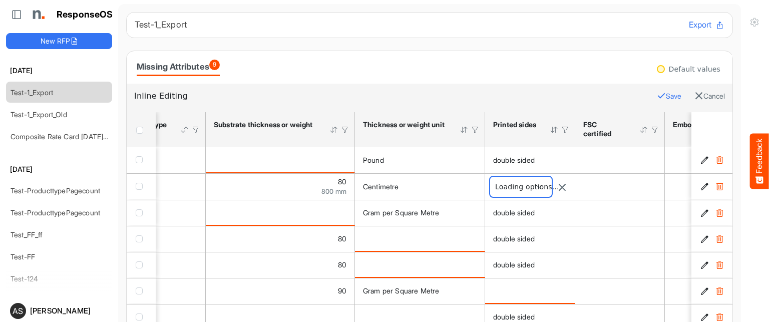
click at [541, 186] on span at bounding box center [521, 187] width 62 height 20
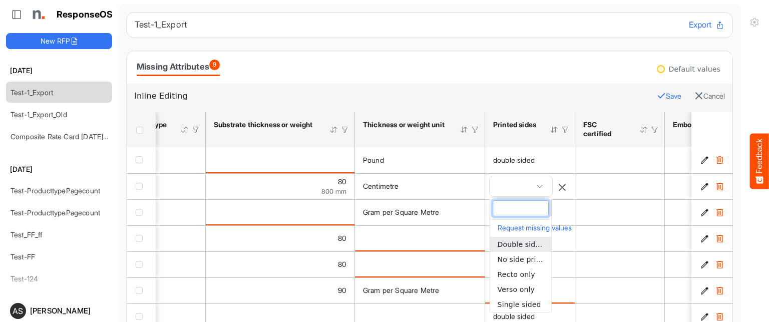
click at [528, 240] on span "Double sided" at bounding box center [520, 244] width 47 height 8
type input "**********"
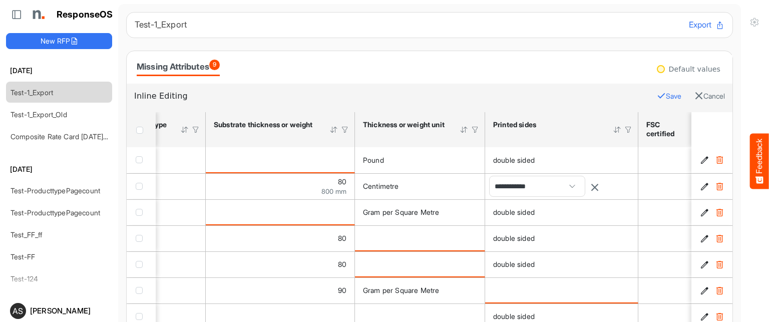
click at [656, 97] on button "Save" at bounding box center [668, 96] width 25 height 13
